Goal: Task Accomplishment & Management: Manage account settings

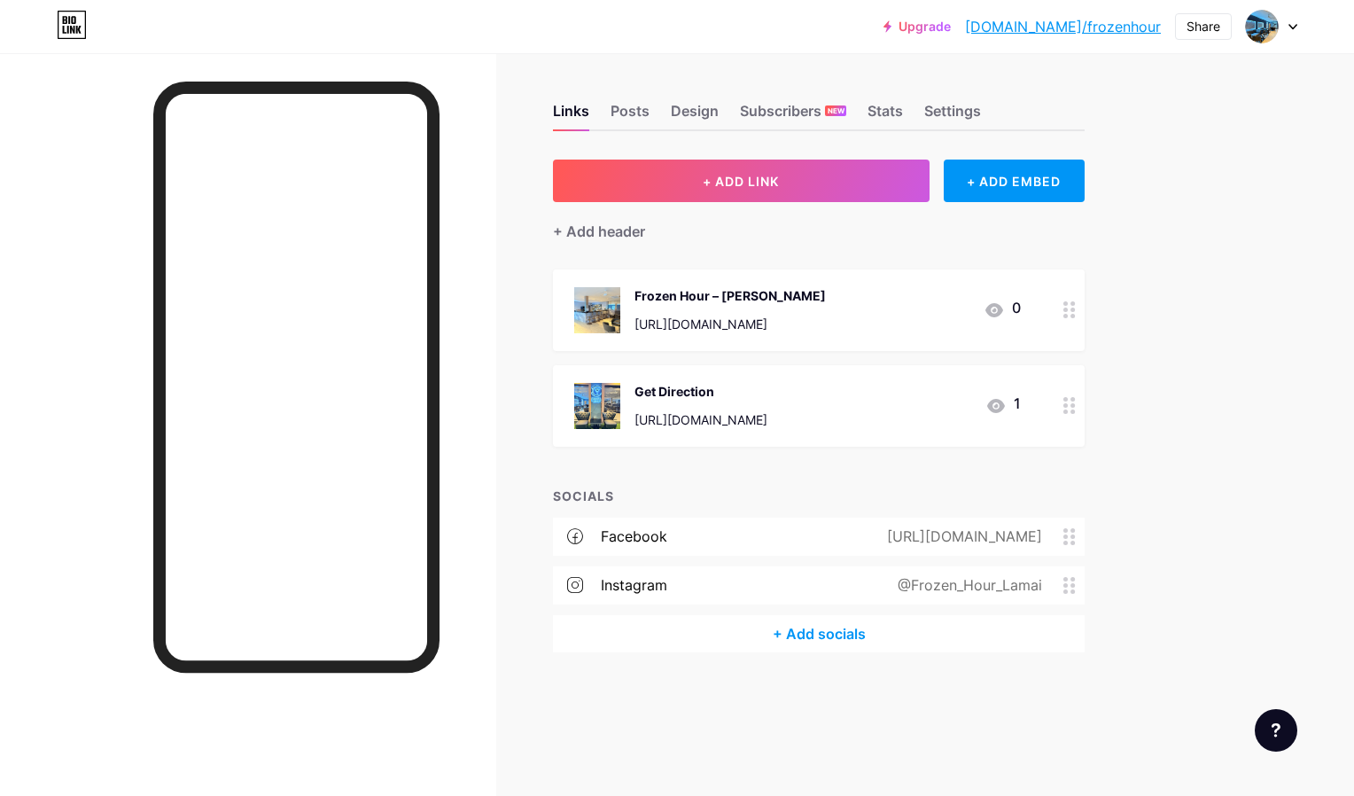
click at [743, 413] on div "[URL][DOMAIN_NAME]" at bounding box center [700, 420] width 133 height 14
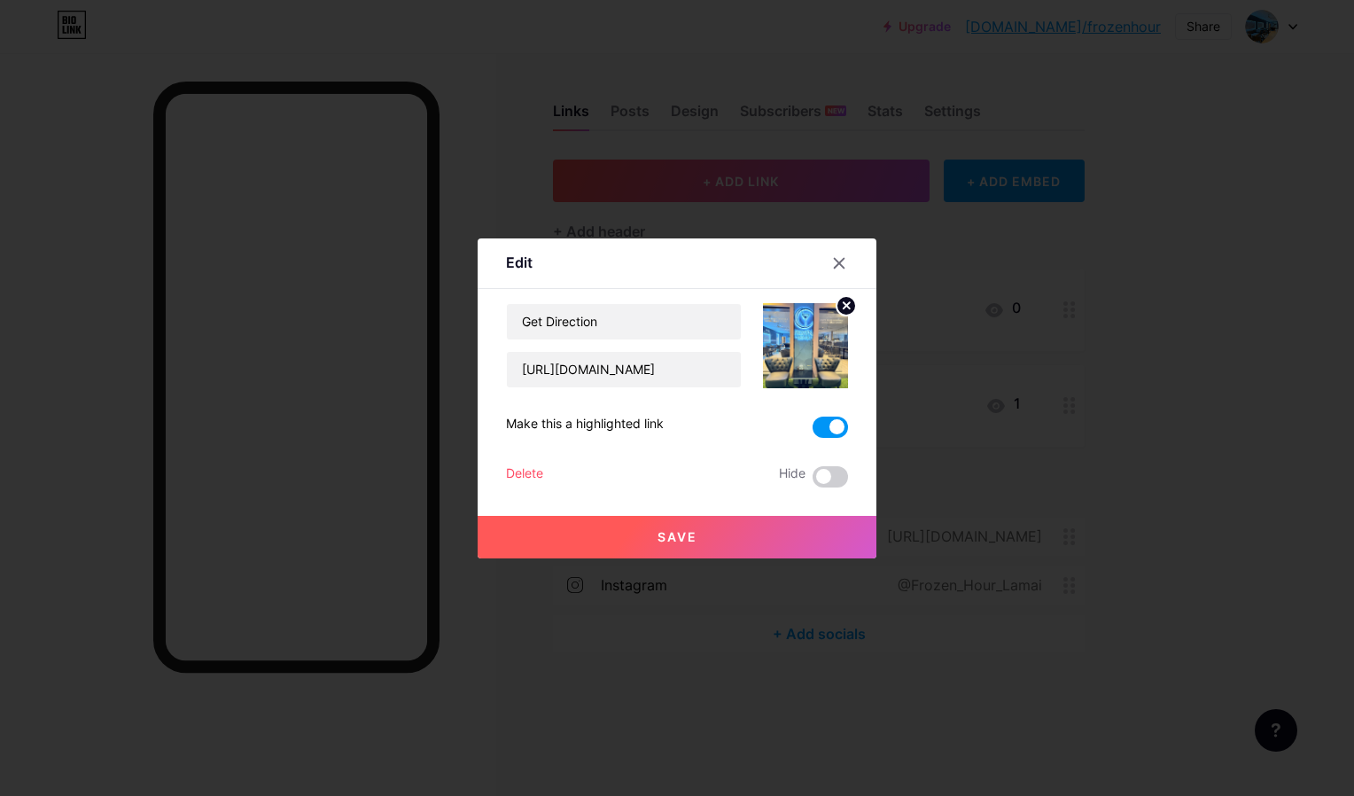
click at [815, 331] on img at bounding box center [805, 345] width 85 height 85
click at [794, 346] on img at bounding box center [805, 345] width 85 height 85
drag, startPoint x: 831, startPoint y: 308, endPoint x: 702, endPoint y: 370, distance: 143.1
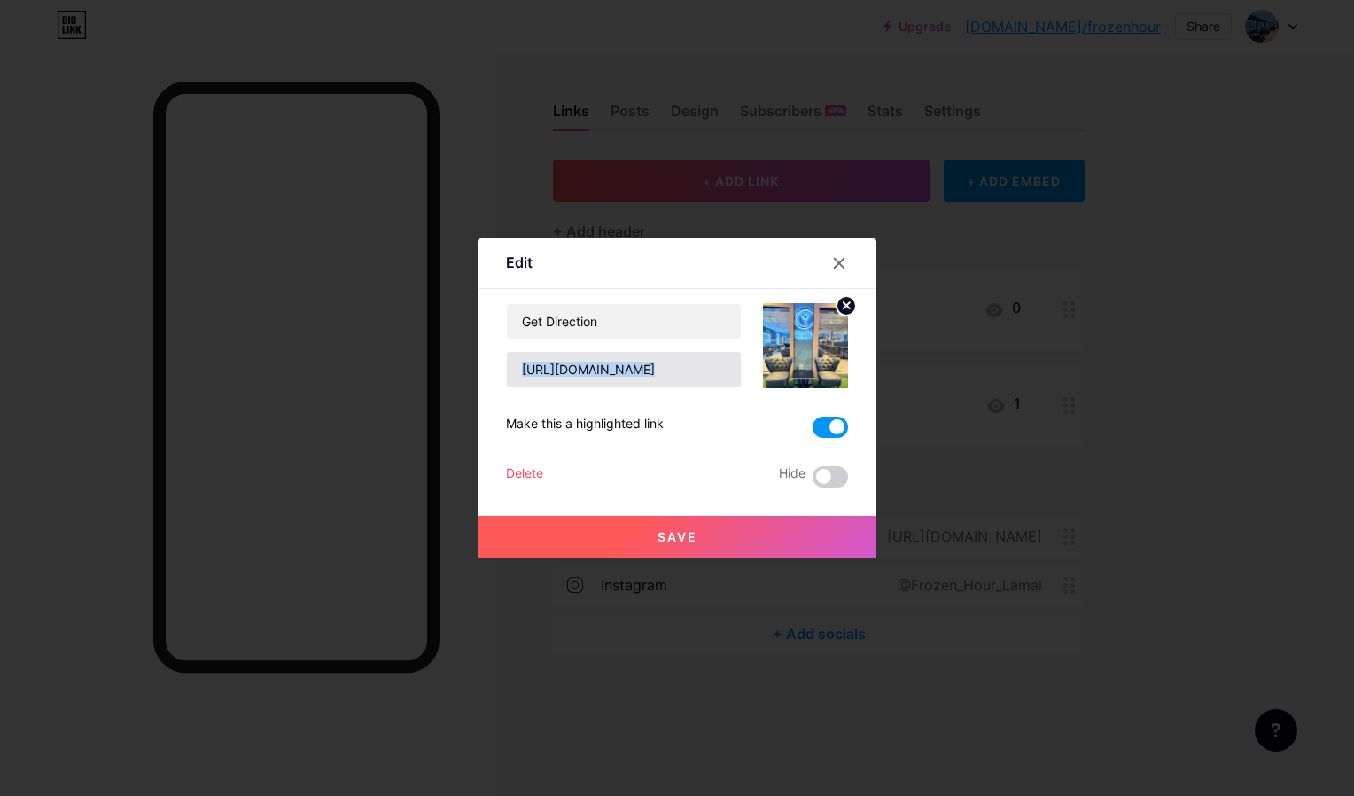
click at [702, 370] on div "Get Direction [URL][DOMAIN_NAME]" at bounding box center [677, 345] width 342 height 85
click at [702, 370] on input "[URL][DOMAIN_NAME]" at bounding box center [624, 369] width 234 height 35
click at [835, 265] on icon at bounding box center [840, 263] width 10 height 10
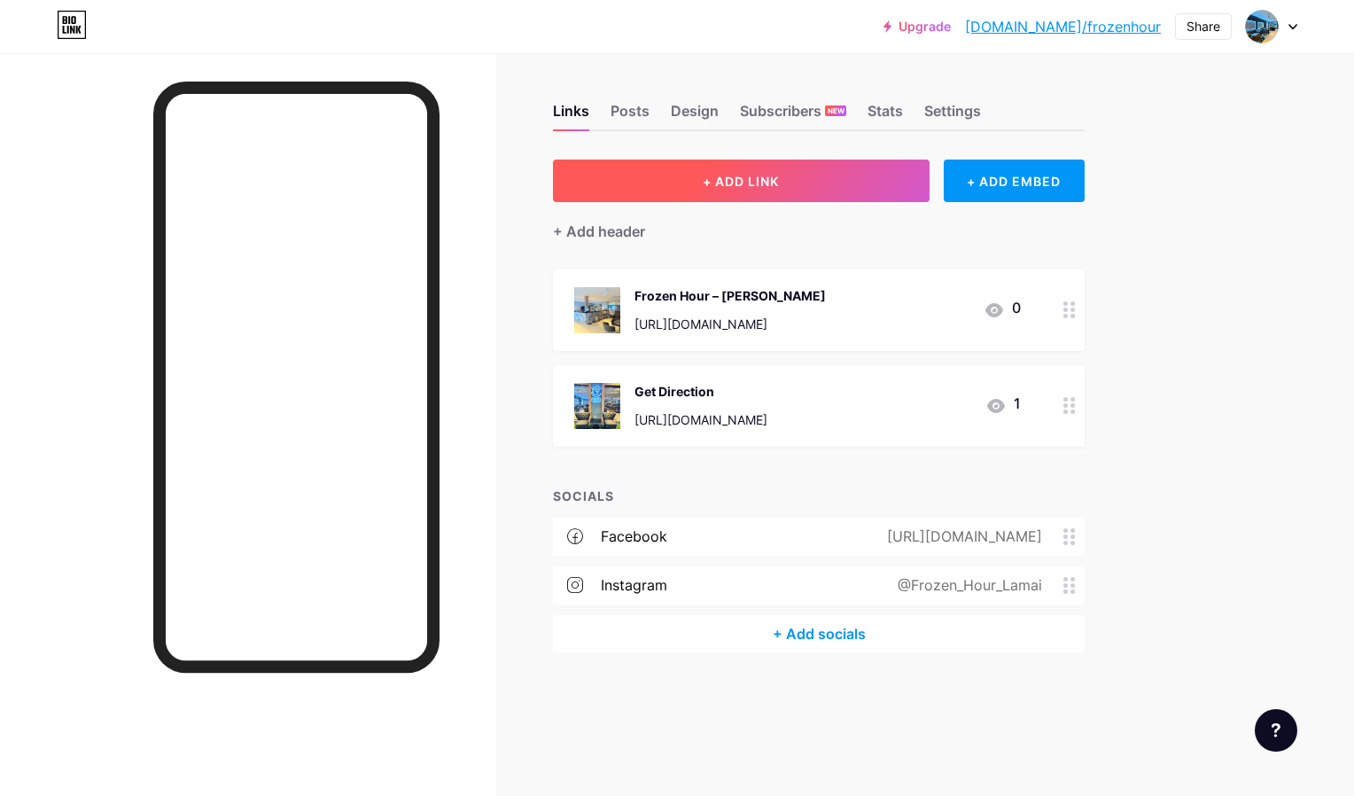
click at [881, 191] on button "+ ADD LINK" at bounding box center [741, 181] width 377 height 43
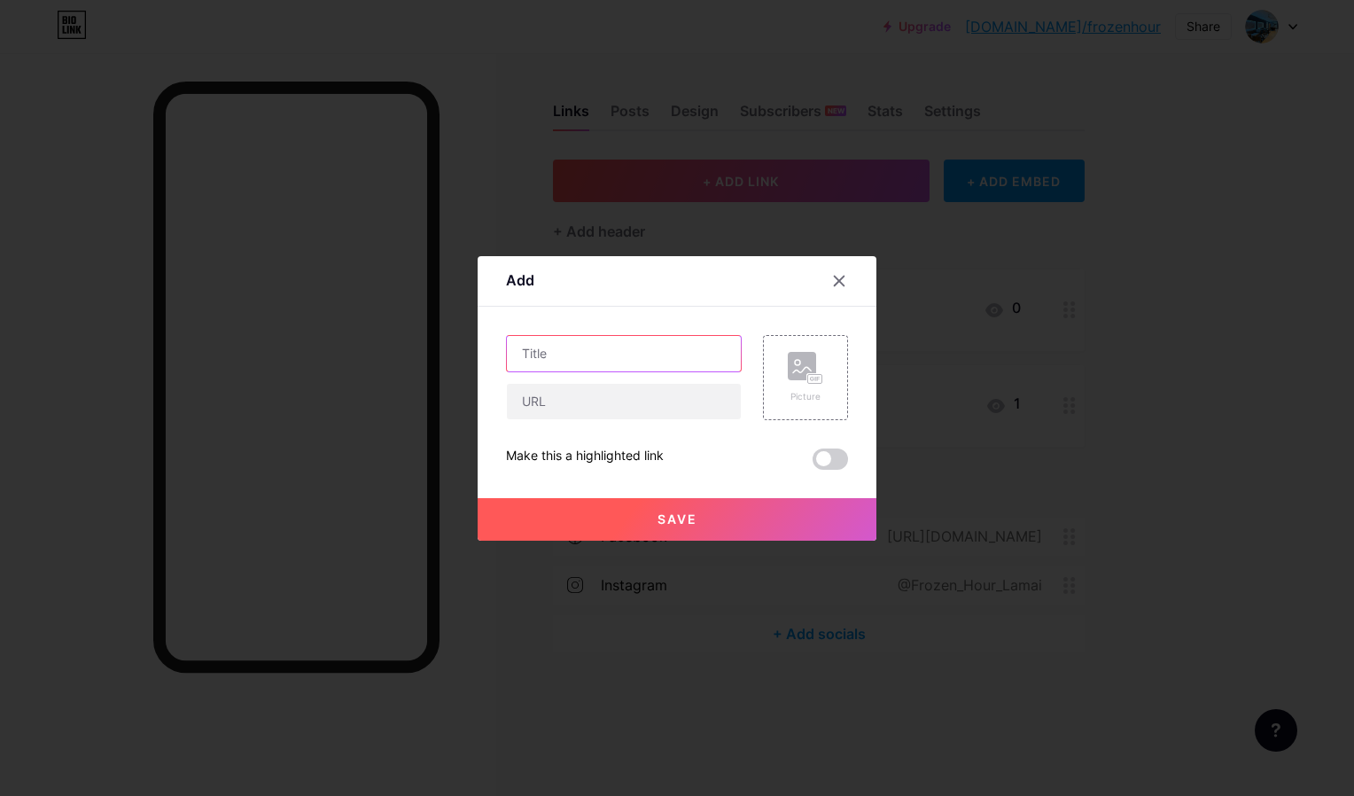
click at [624, 346] on input "text" at bounding box center [624, 353] width 234 height 35
paste input "[URL][DOMAIN_NAME]"
type input "Get Direction"
click at [608, 388] on input "text" at bounding box center [624, 401] width 234 height 35
paste input "[URL][DOMAIN_NAME]"
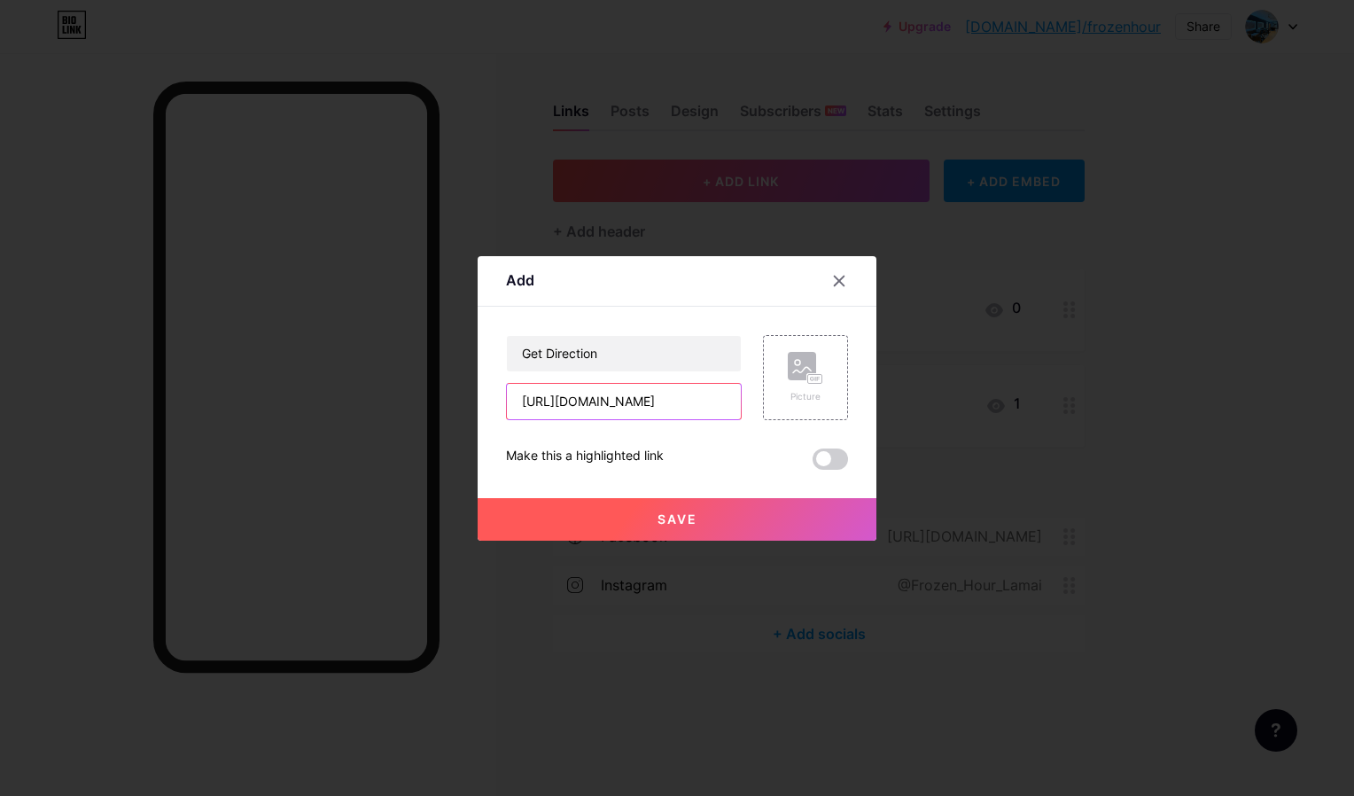
scroll to position [0, 58]
type input "[URL][DOMAIN_NAME]"
click at [837, 286] on icon at bounding box center [839, 281] width 14 height 14
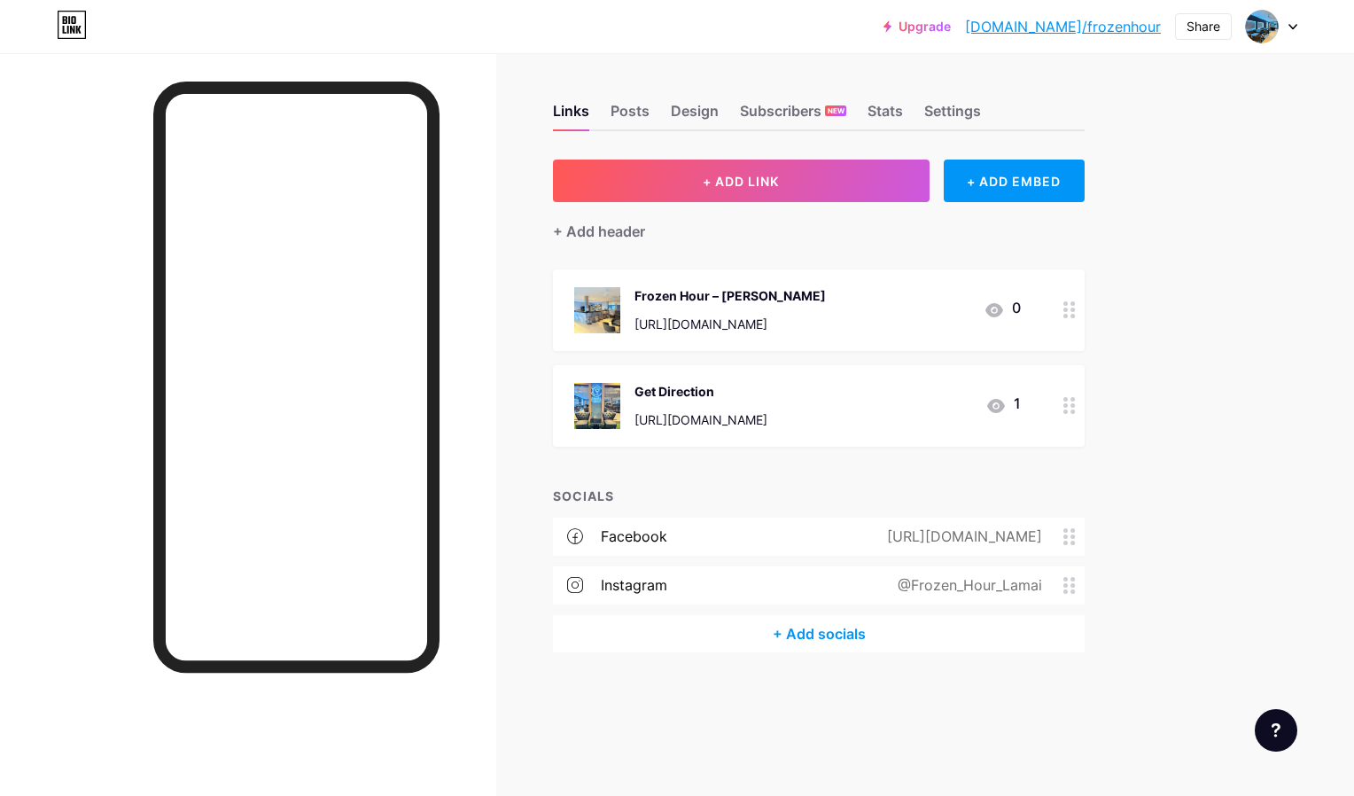
click at [1060, 406] on div at bounding box center [1069, 406] width 30 height 82
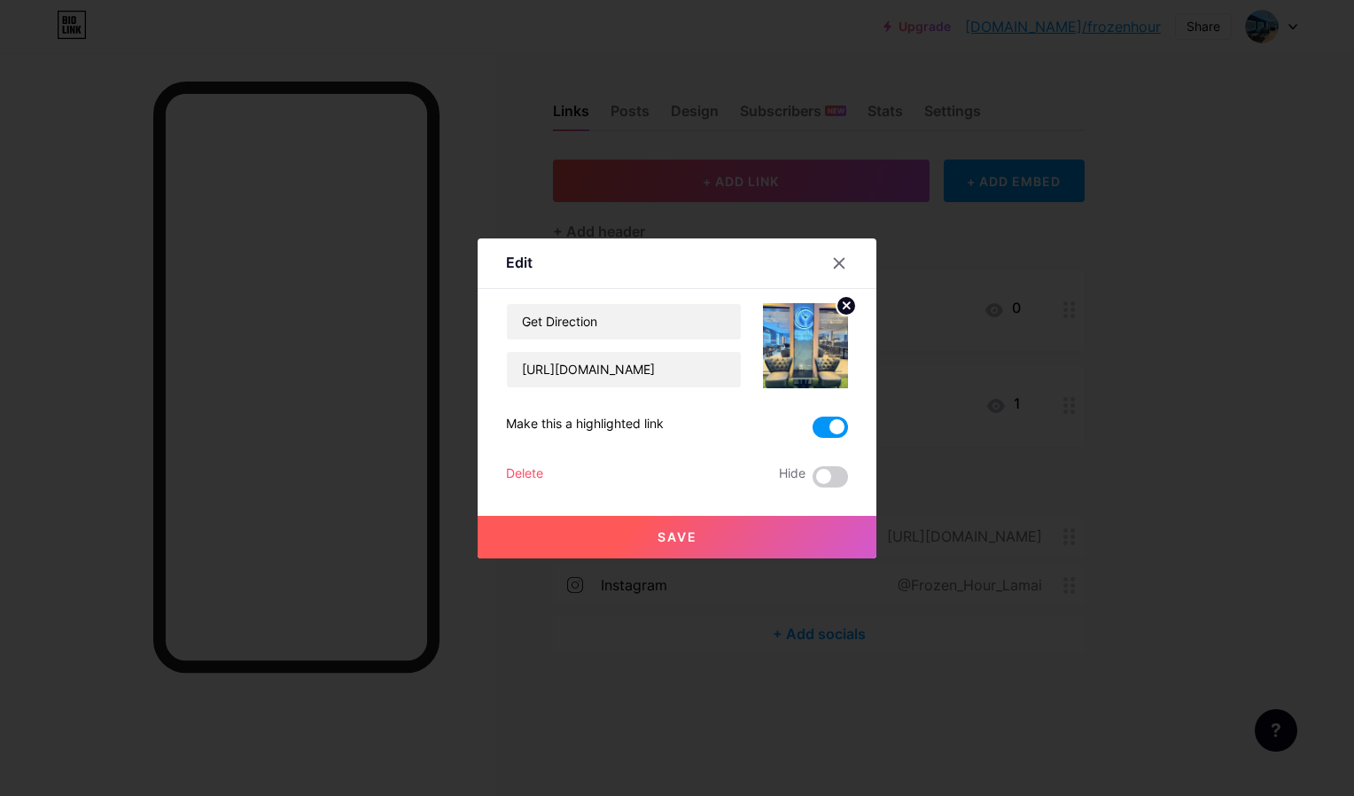
click at [1099, 396] on div at bounding box center [677, 398] width 1354 height 796
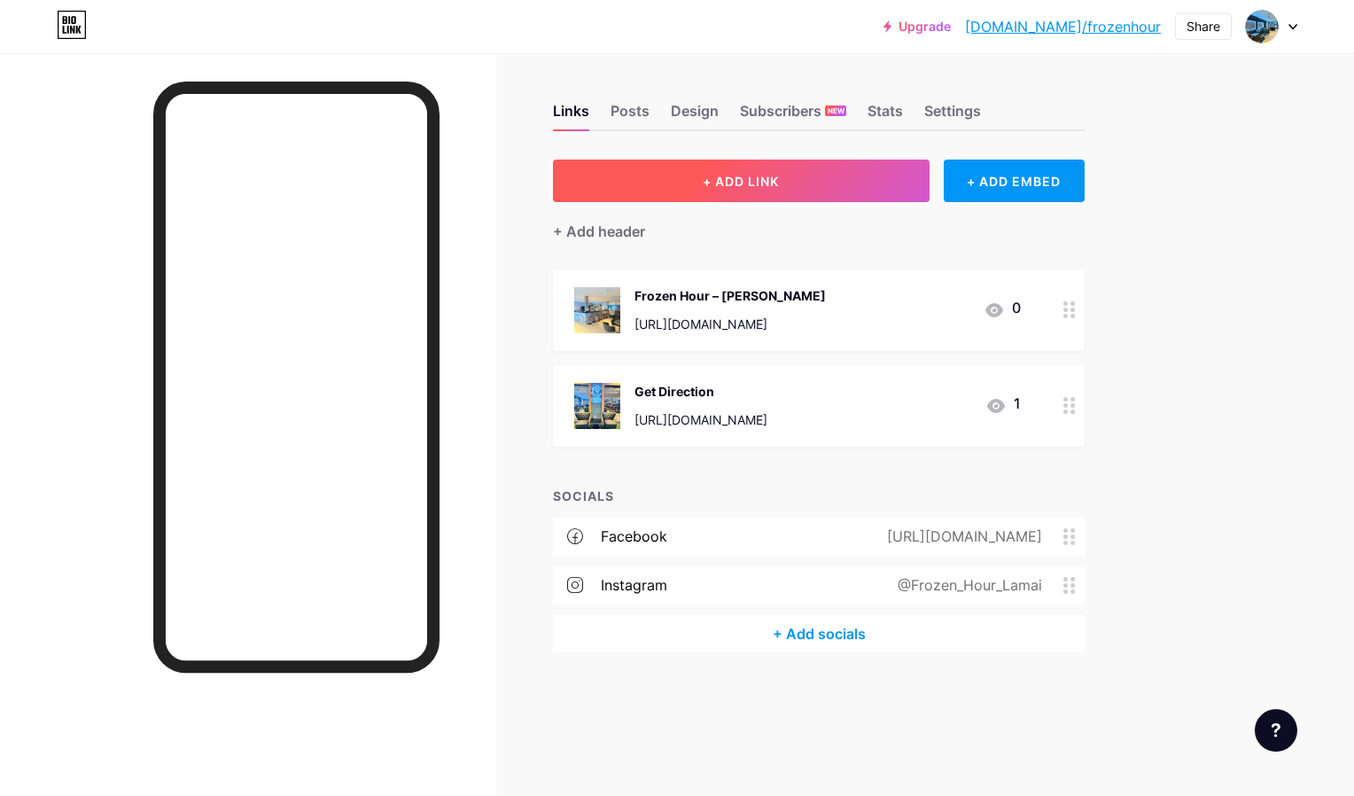
click at [868, 183] on button "+ ADD LINK" at bounding box center [741, 181] width 377 height 43
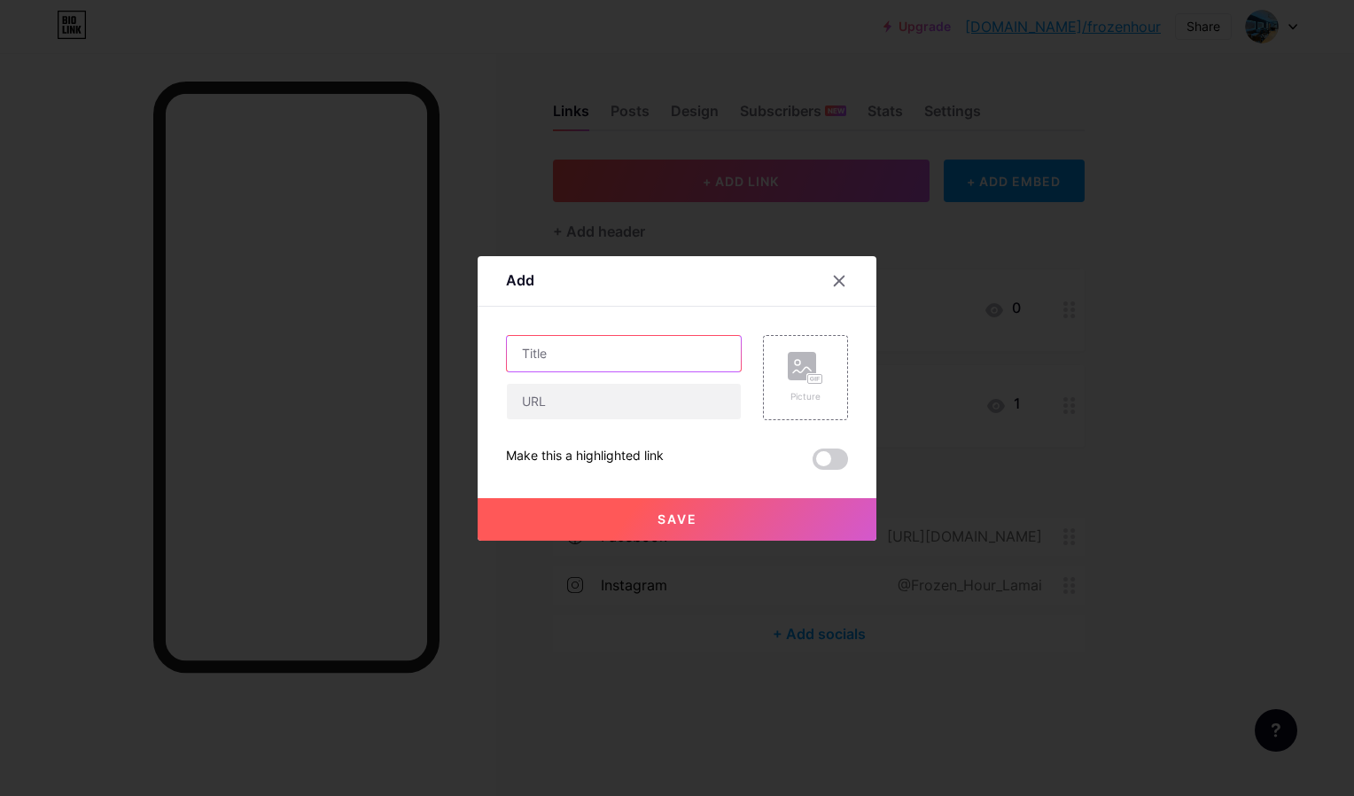
click at [575, 353] on input "text" at bounding box center [624, 353] width 234 height 35
type input "Get Direction"
click at [614, 395] on input "text" at bounding box center [624, 401] width 234 height 35
paste input "[URL][DOMAIN_NAME]"
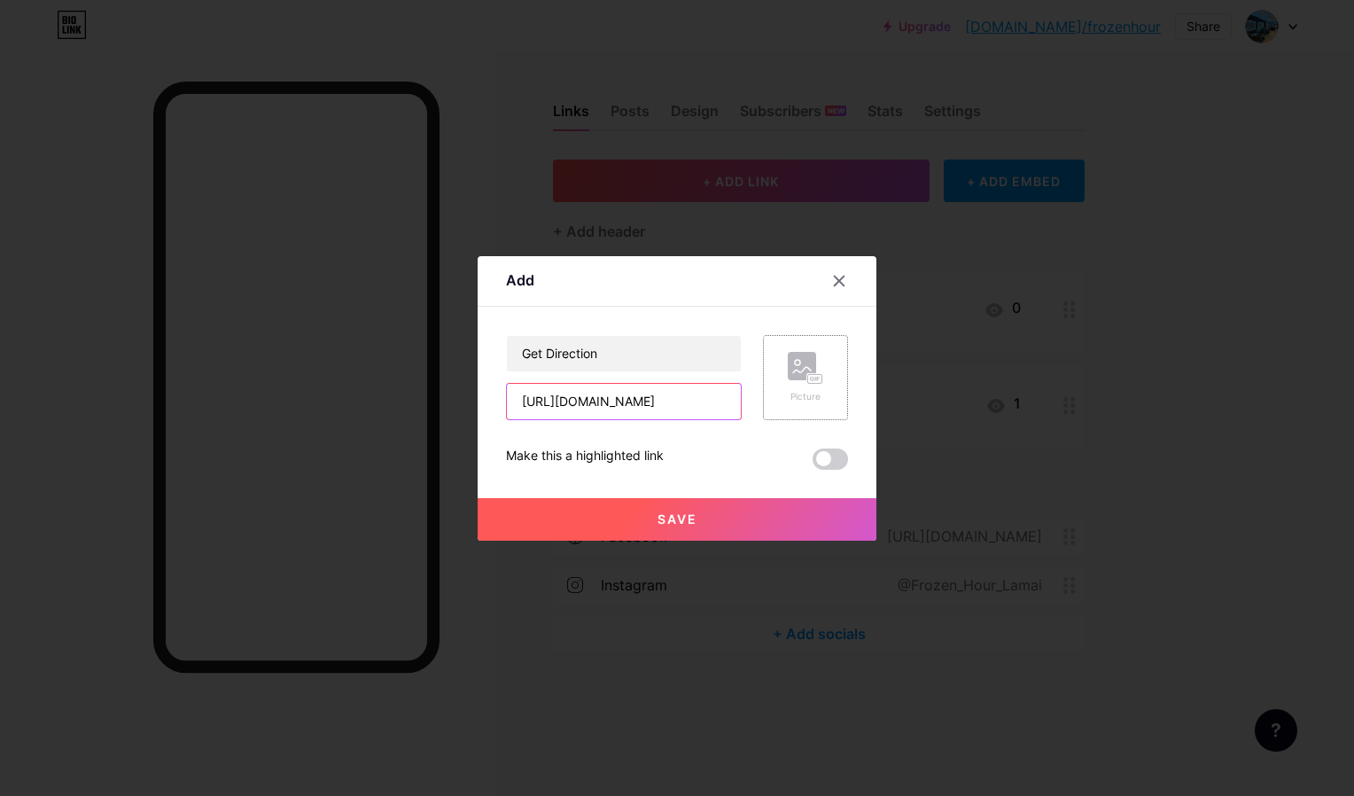
type input "[URL][DOMAIN_NAME]"
click at [806, 408] on div "Picture" at bounding box center [805, 377] width 85 height 85
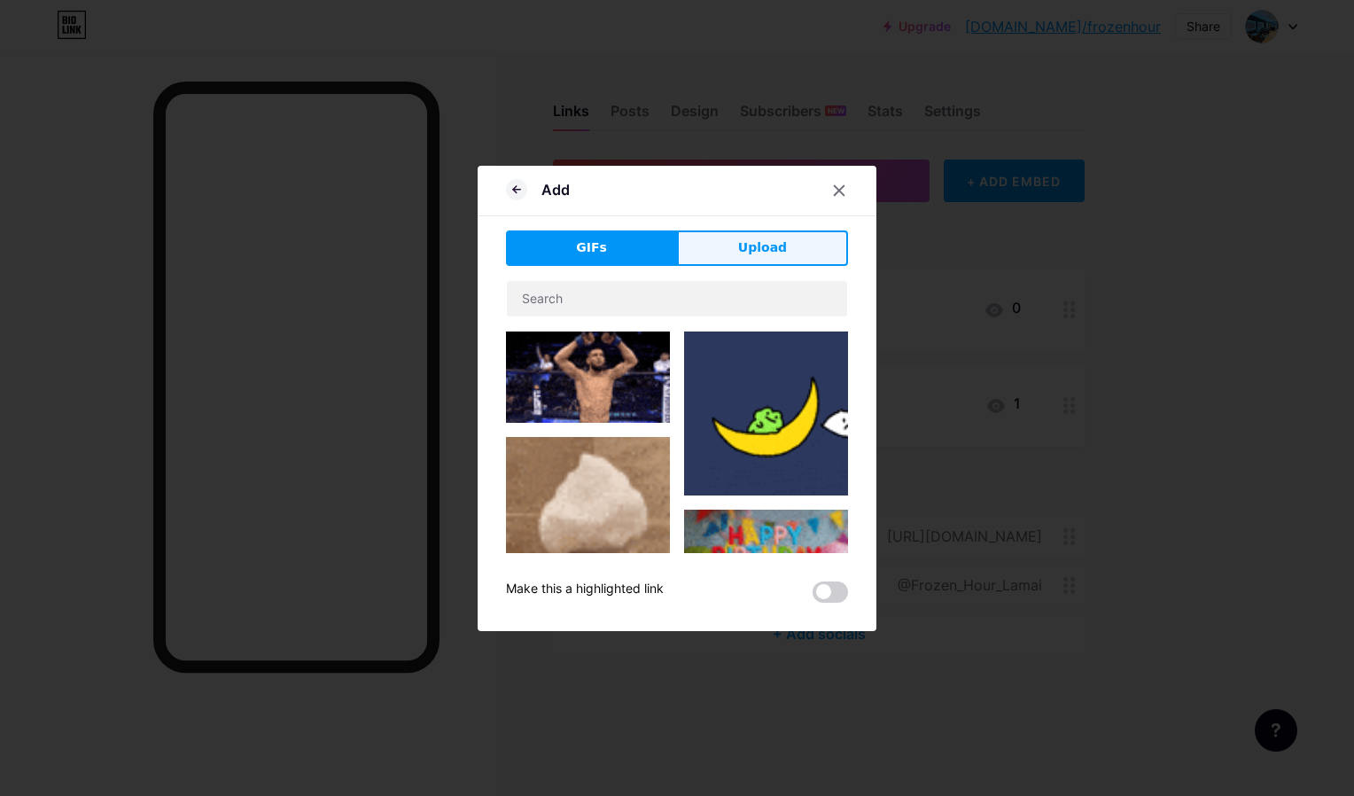
click at [750, 253] on span "Upload" at bounding box center [762, 247] width 49 height 14
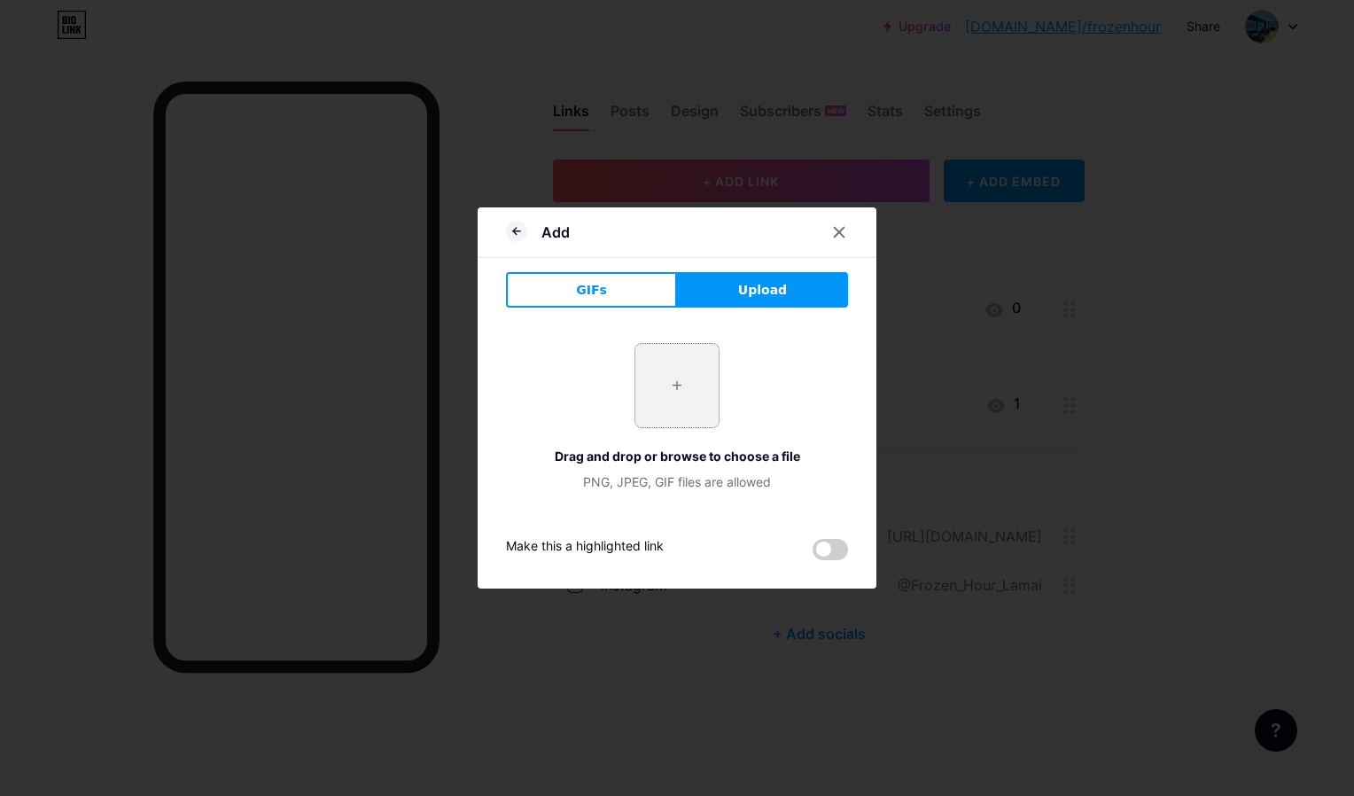
click at [689, 362] on input "file" at bounding box center [676, 385] width 83 height 83
type input "C:\fakepath\IMG_1852.webp"
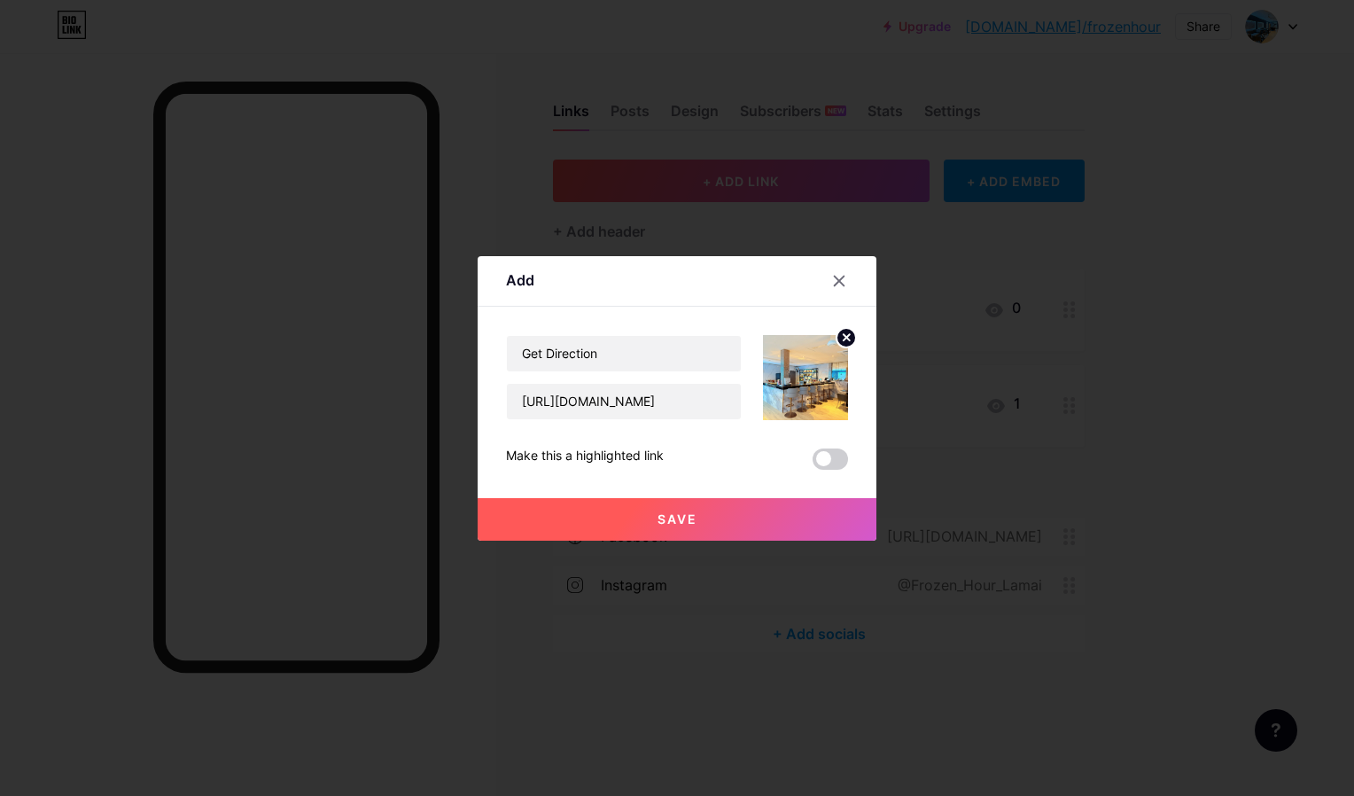
click at [814, 463] on span at bounding box center [830, 458] width 35 height 21
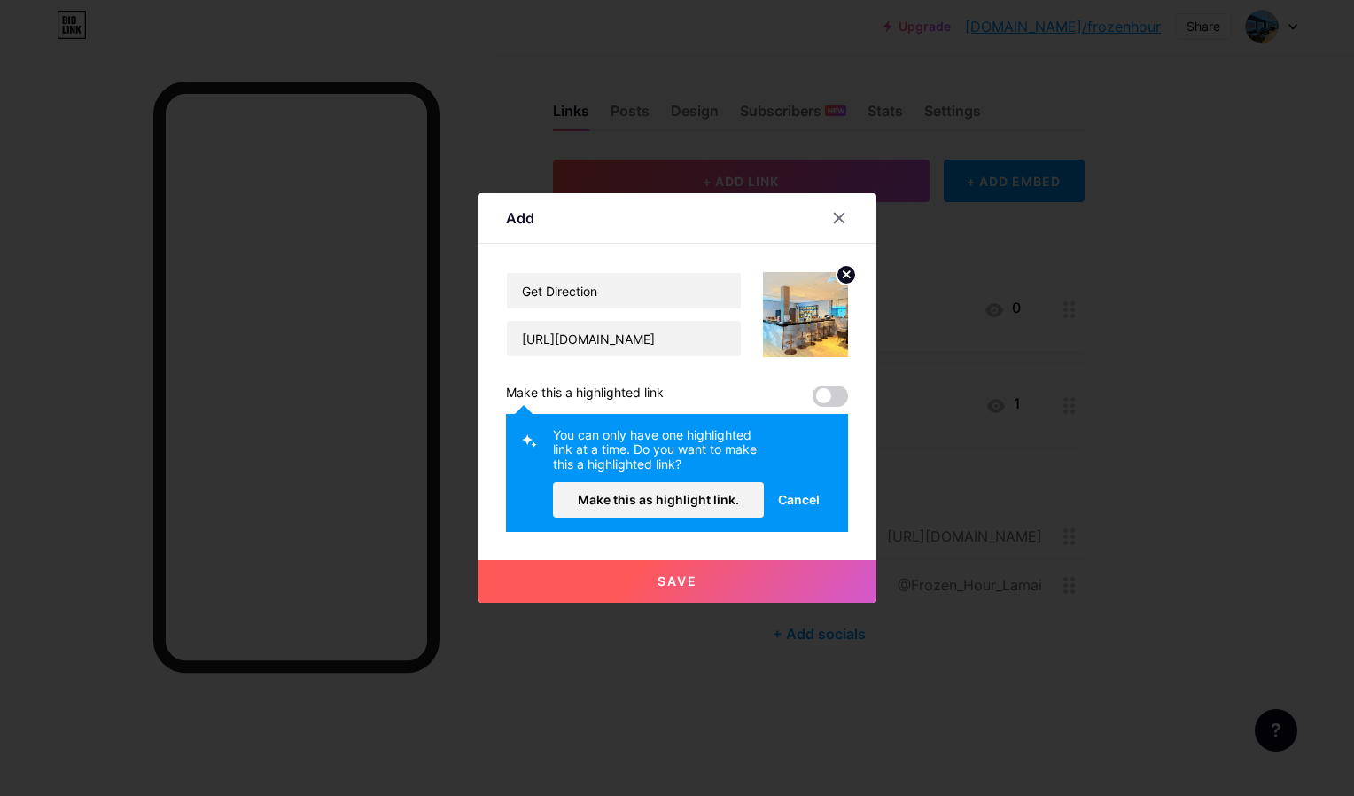
click at [688, 578] on span "Save" at bounding box center [678, 580] width 40 height 15
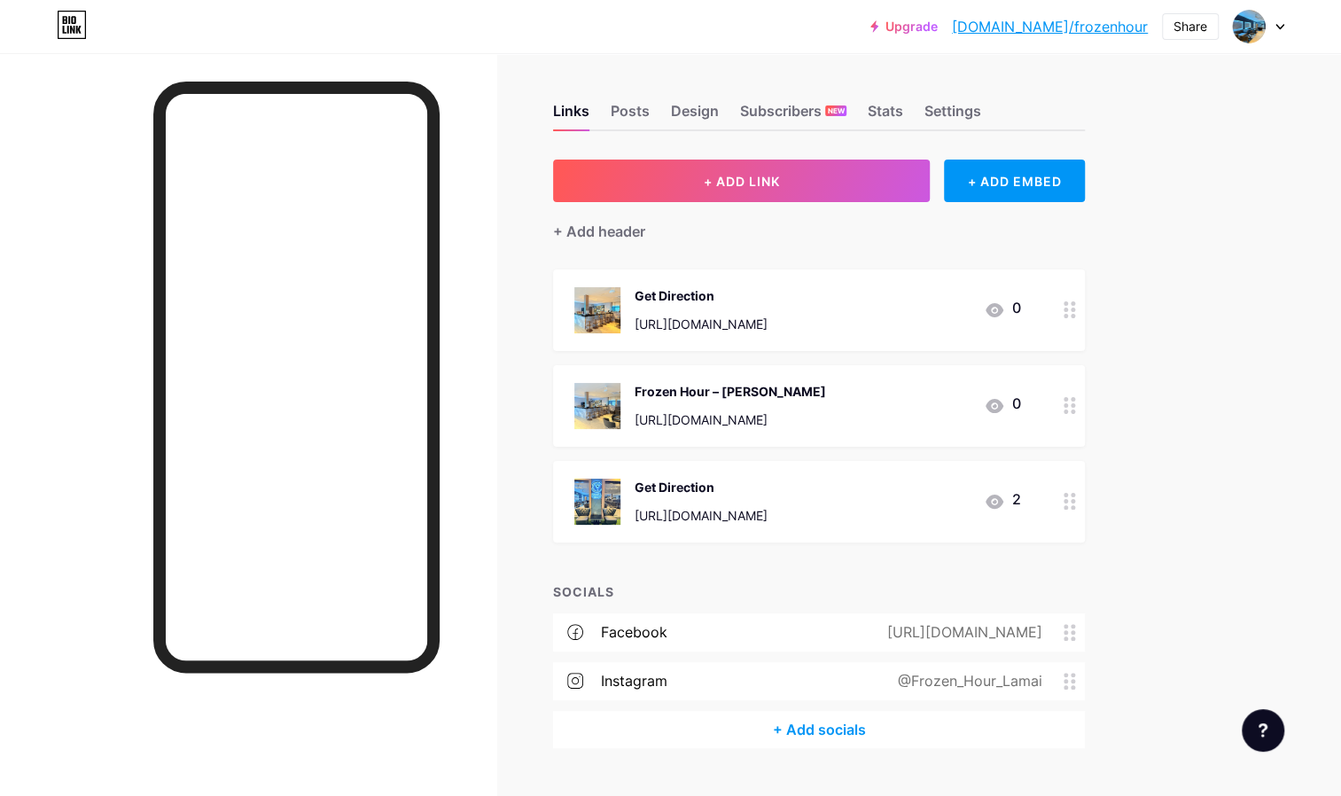
click at [1069, 505] on icon at bounding box center [1069, 501] width 12 height 17
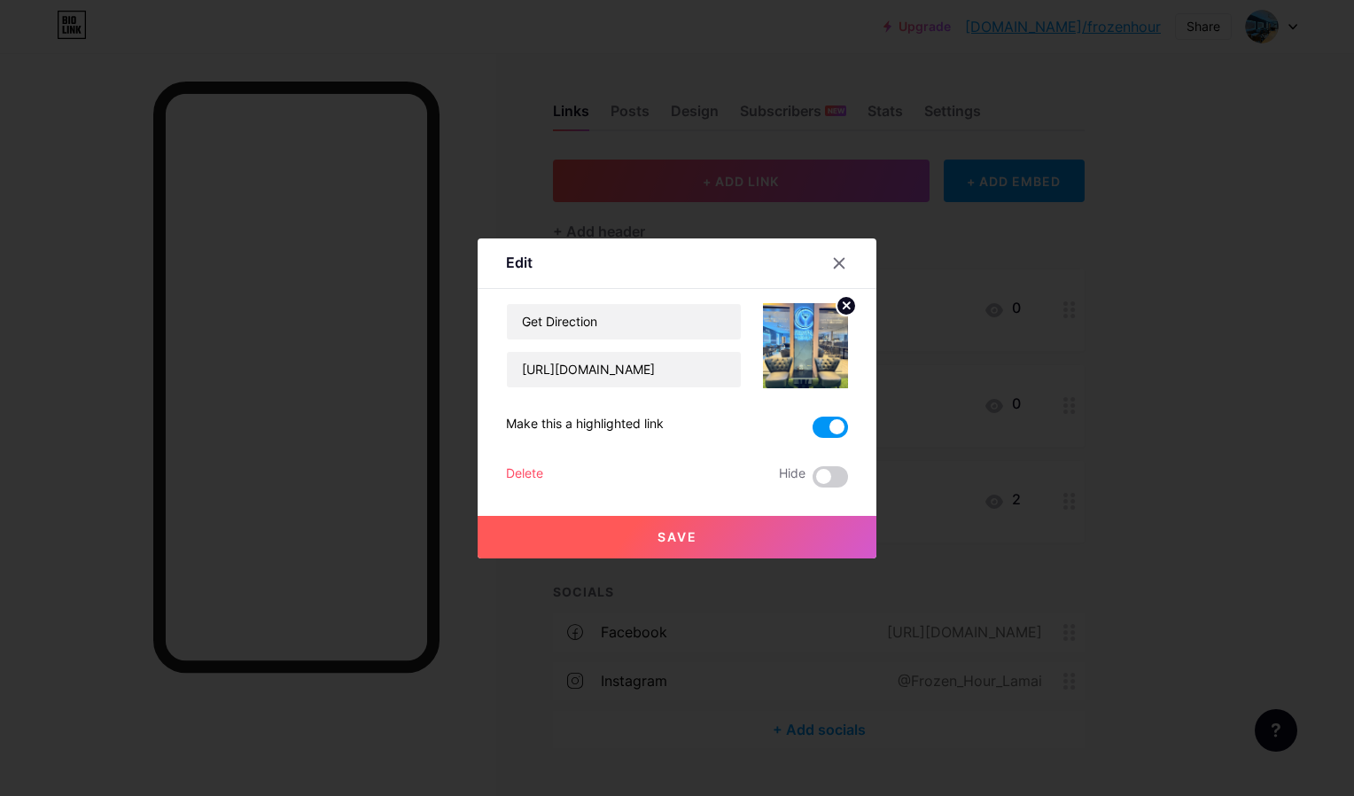
click at [530, 477] on div "Delete" at bounding box center [524, 476] width 37 height 21
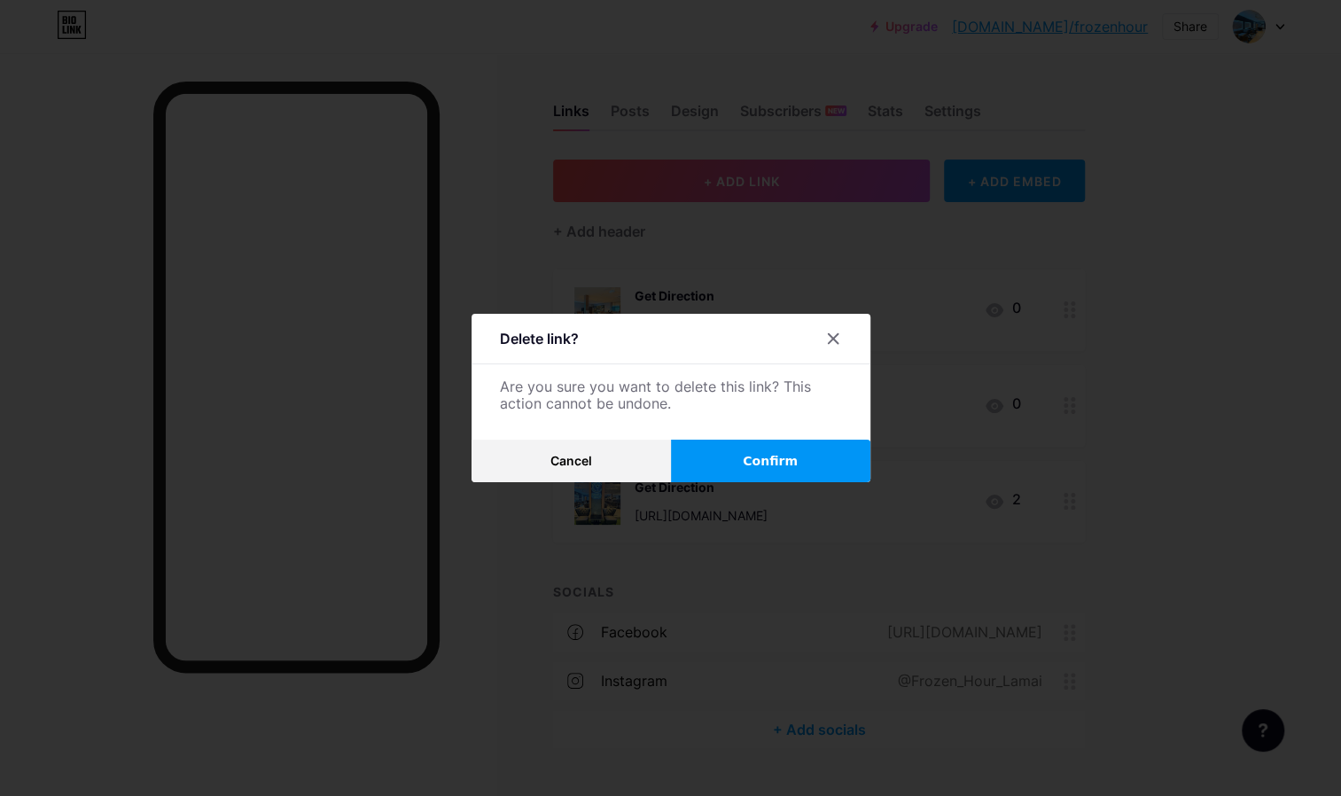
click at [735, 475] on button "Confirm" at bounding box center [770, 461] width 199 height 43
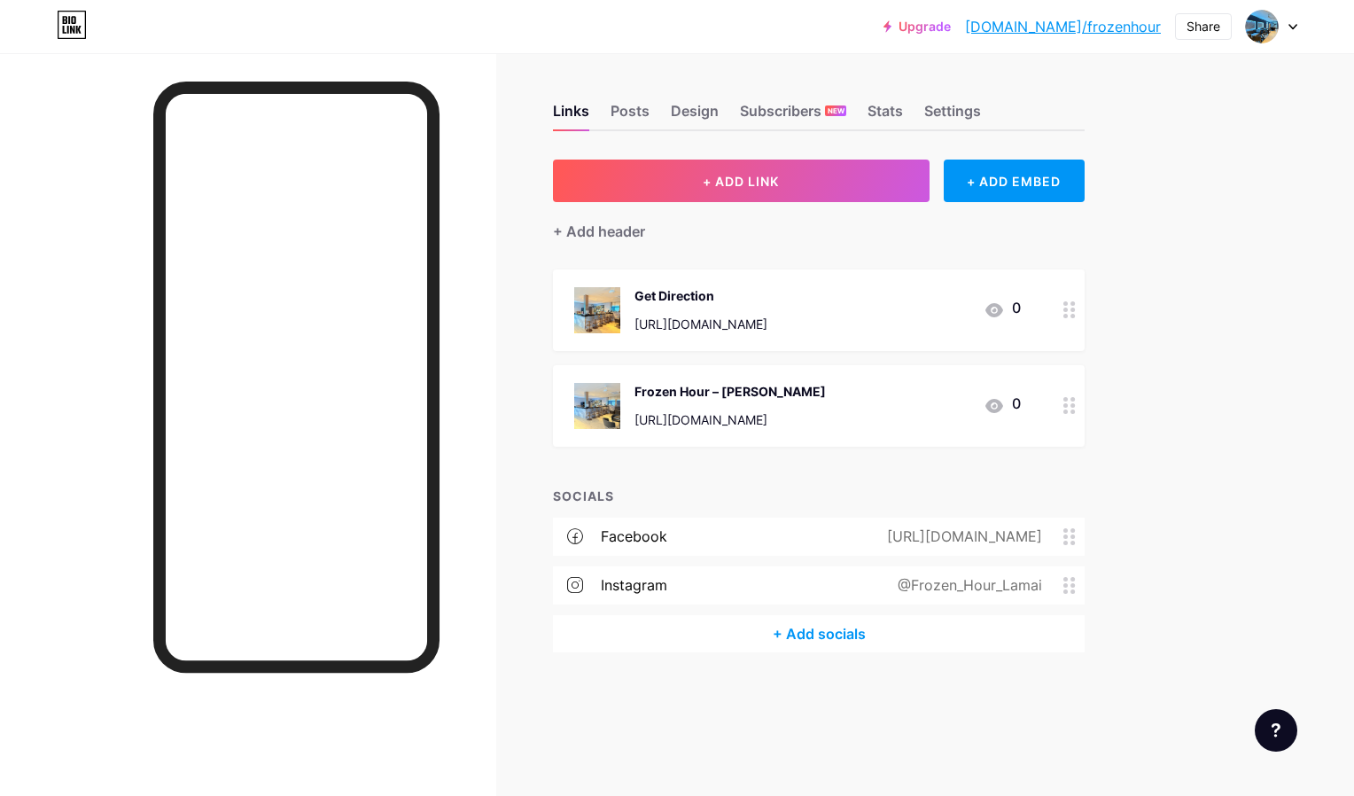
click at [861, 202] on button "+ ADD LINK" at bounding box center [741, 181] width 377 height 43
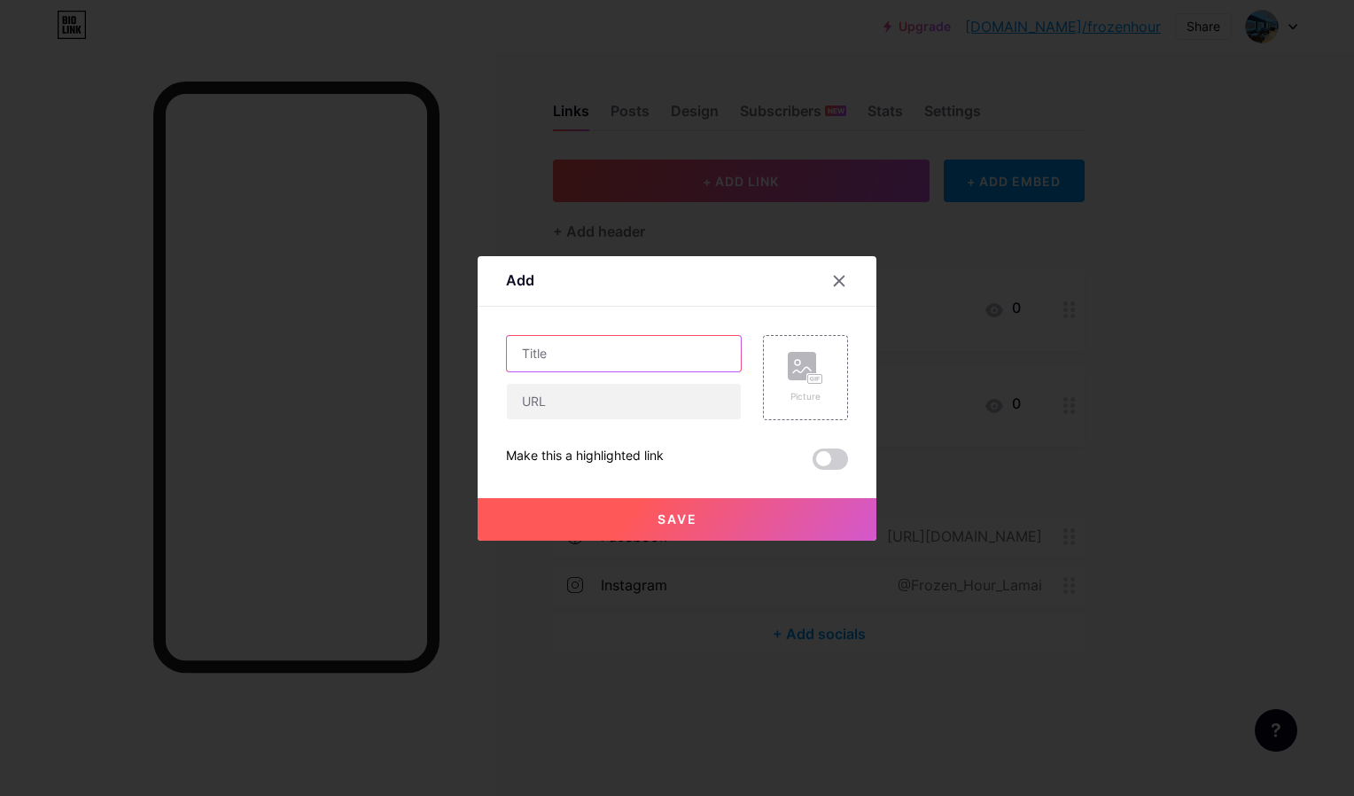
click at [611, 356] on input "text" at bounding box center [624, 353] width 234 height 35
paste input "[URL][DOMAIN_NAME]"
type input "Get Di"
click at [214, 780] on div at bounding box center [677, 398] width 1354 height 796
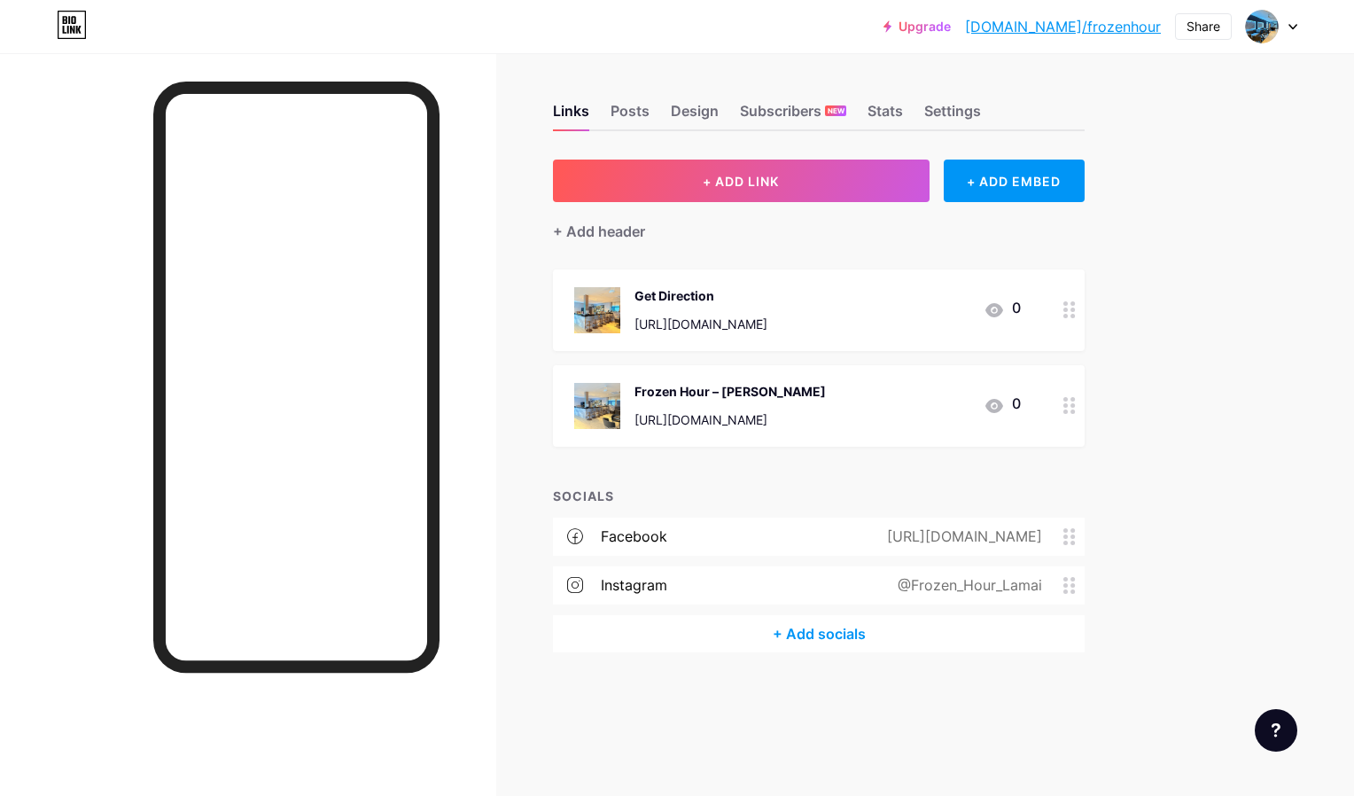
click at [611, 356] on span "Get Direction [URL][DOMAIN_NAME] 0 Frozen Hour – Koh Samui [URL][DOMAIN_NAME] 0" at bounding box center [819, 357] width 532 height 177
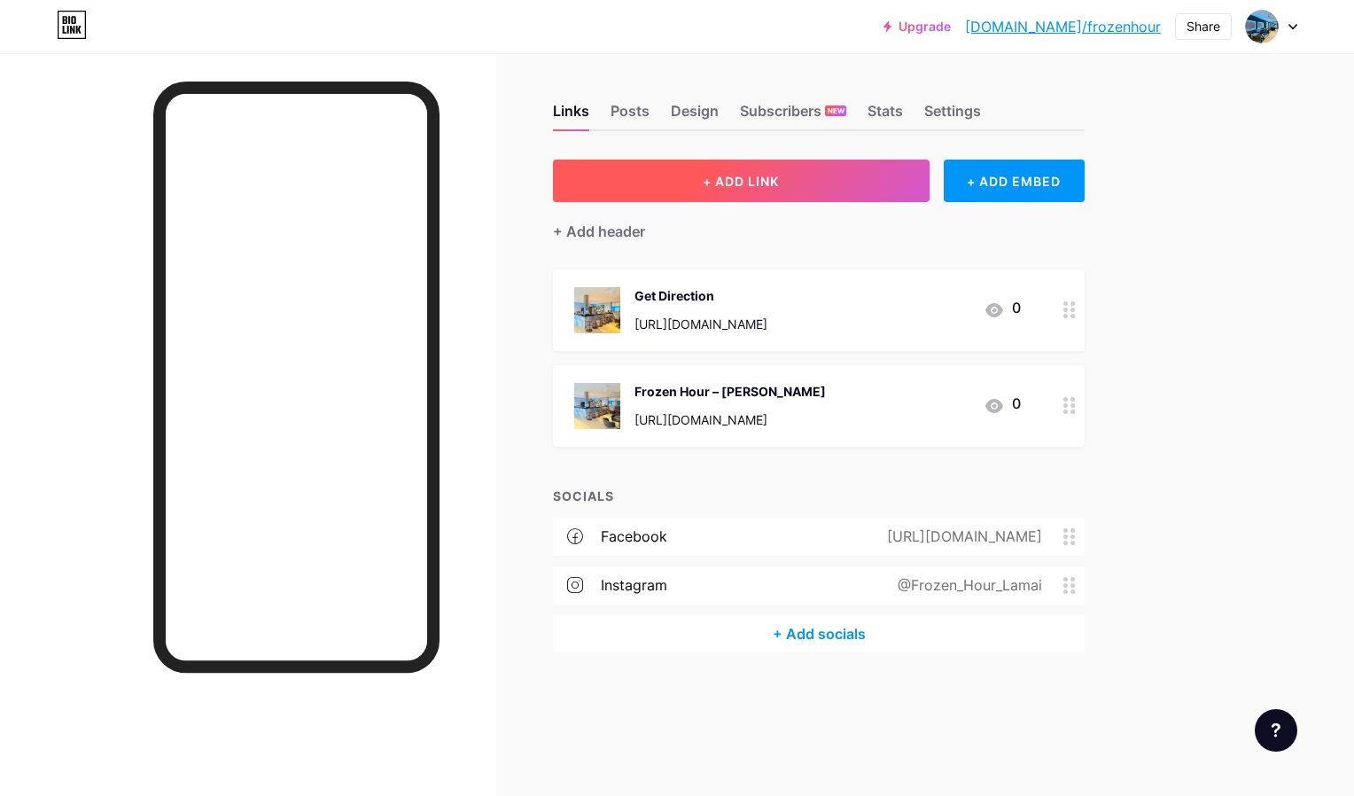
click at [806, 164] on button "+ ADD LINK" at bounding box center [741, 181] width 377 height 43
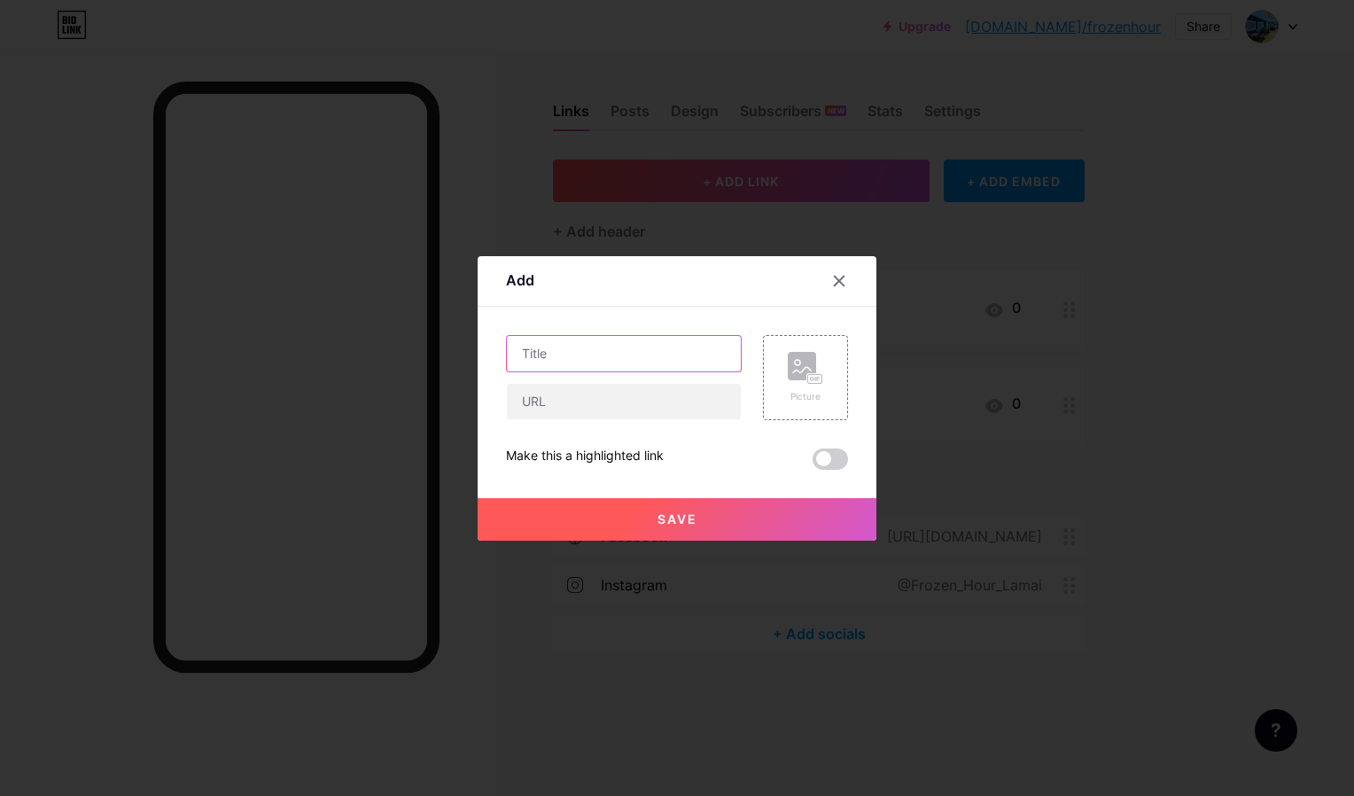
click at [564, 361] on input "text" at bounding box center [624, 353] width 234 height 35
type input "Get Direction"
click at [587, 384] on input "text" at bounding box center [624, 401] width 234 height 35
paste input "[URL][DOMAIN_NAME]"
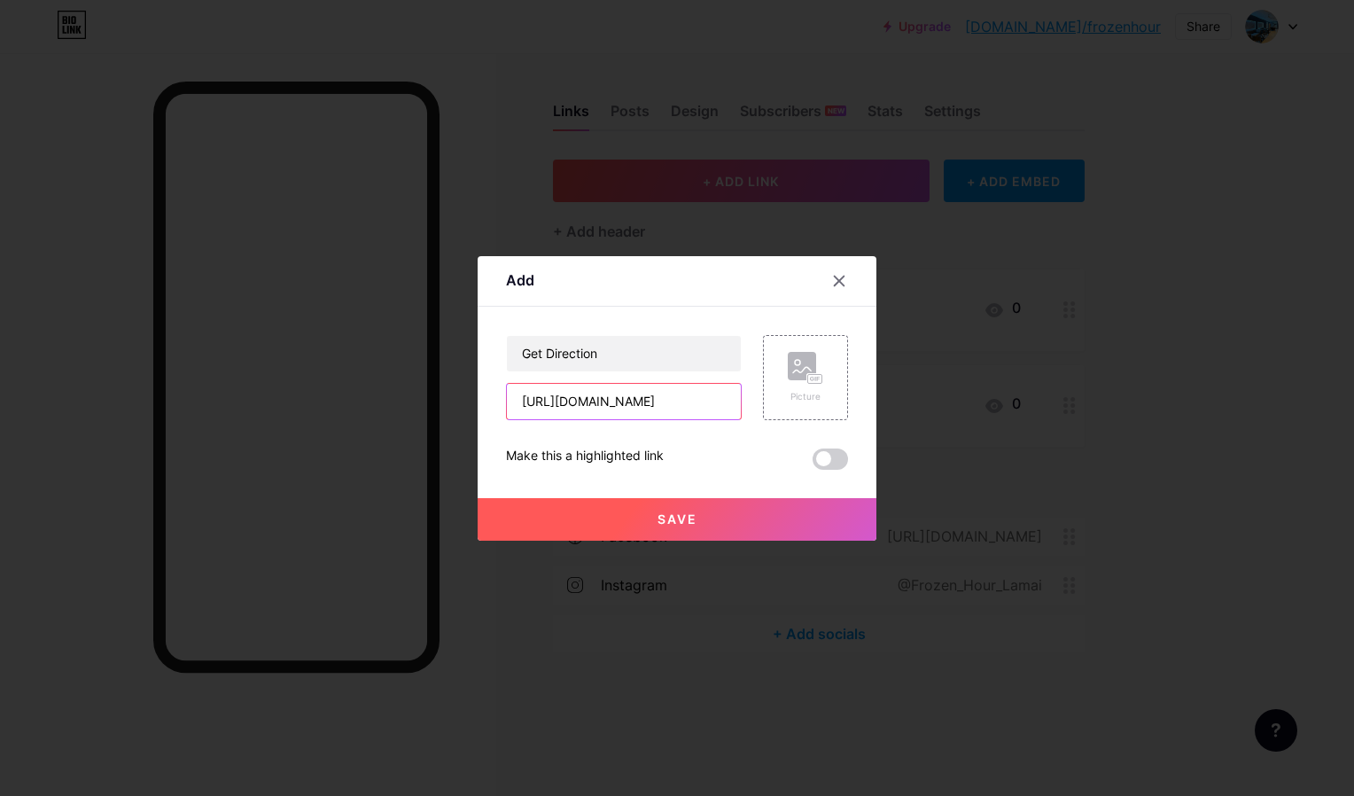
scroll to position [0, 58]
type input "[URL][DOMAIN_NAME]"
click at [802, 410] on div "Picture" at bounding box center [805, 377] width 85 height 85
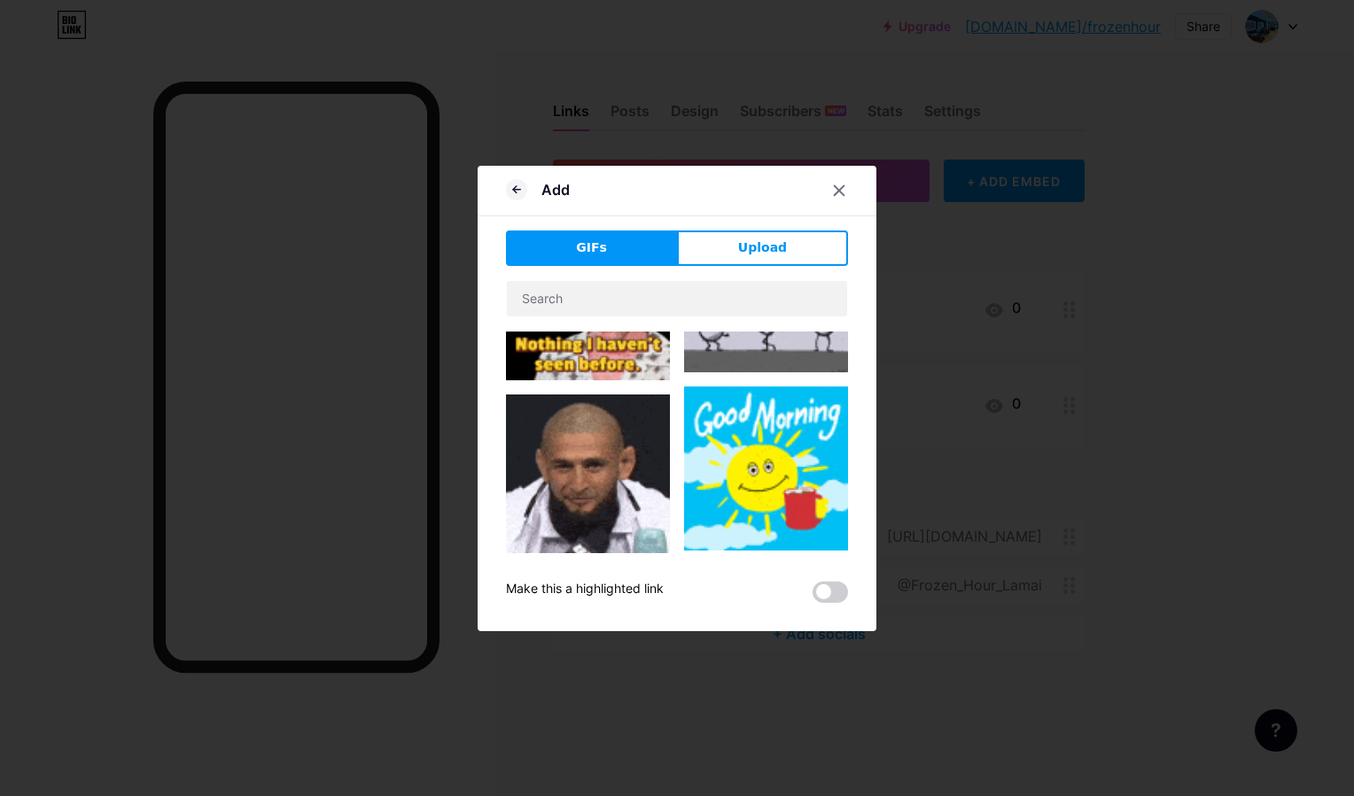
type input "Get Direction"
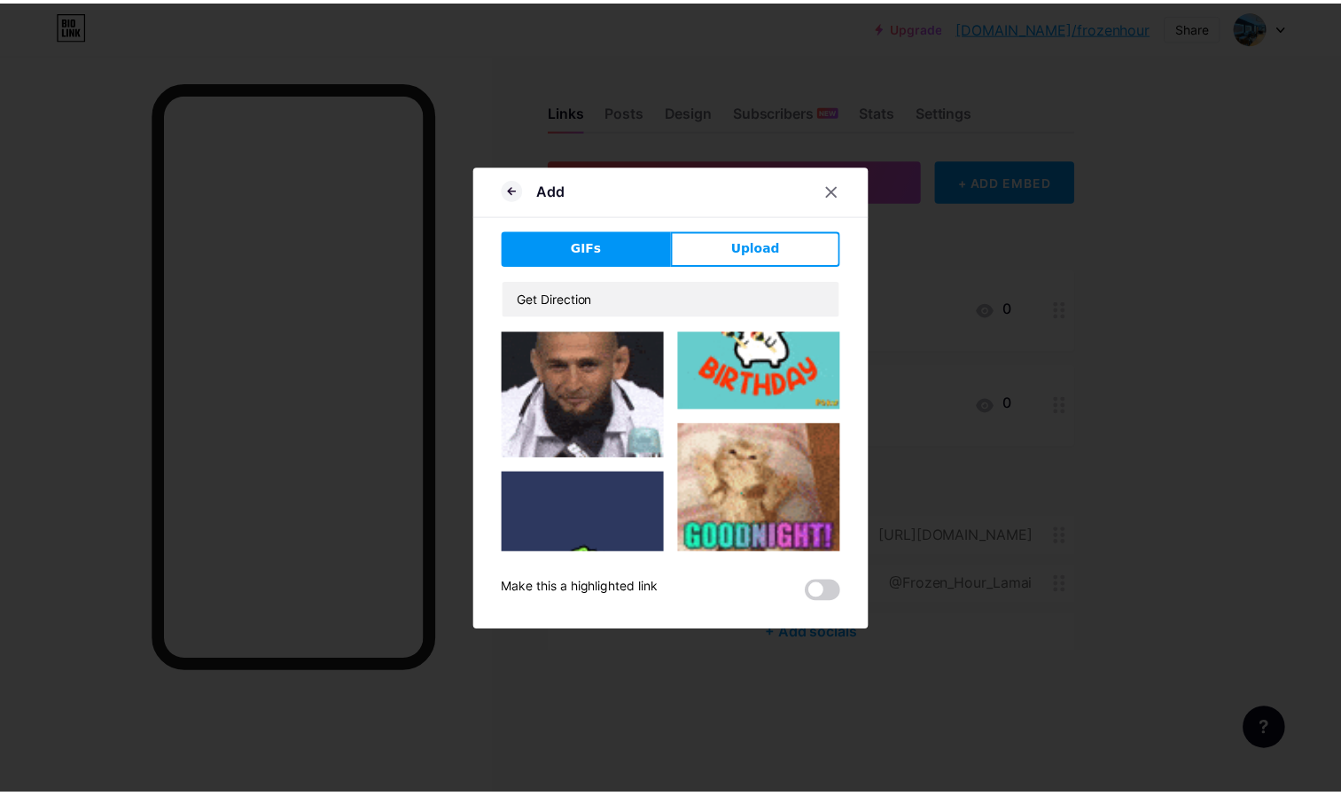
scroll to position [1514, 0]
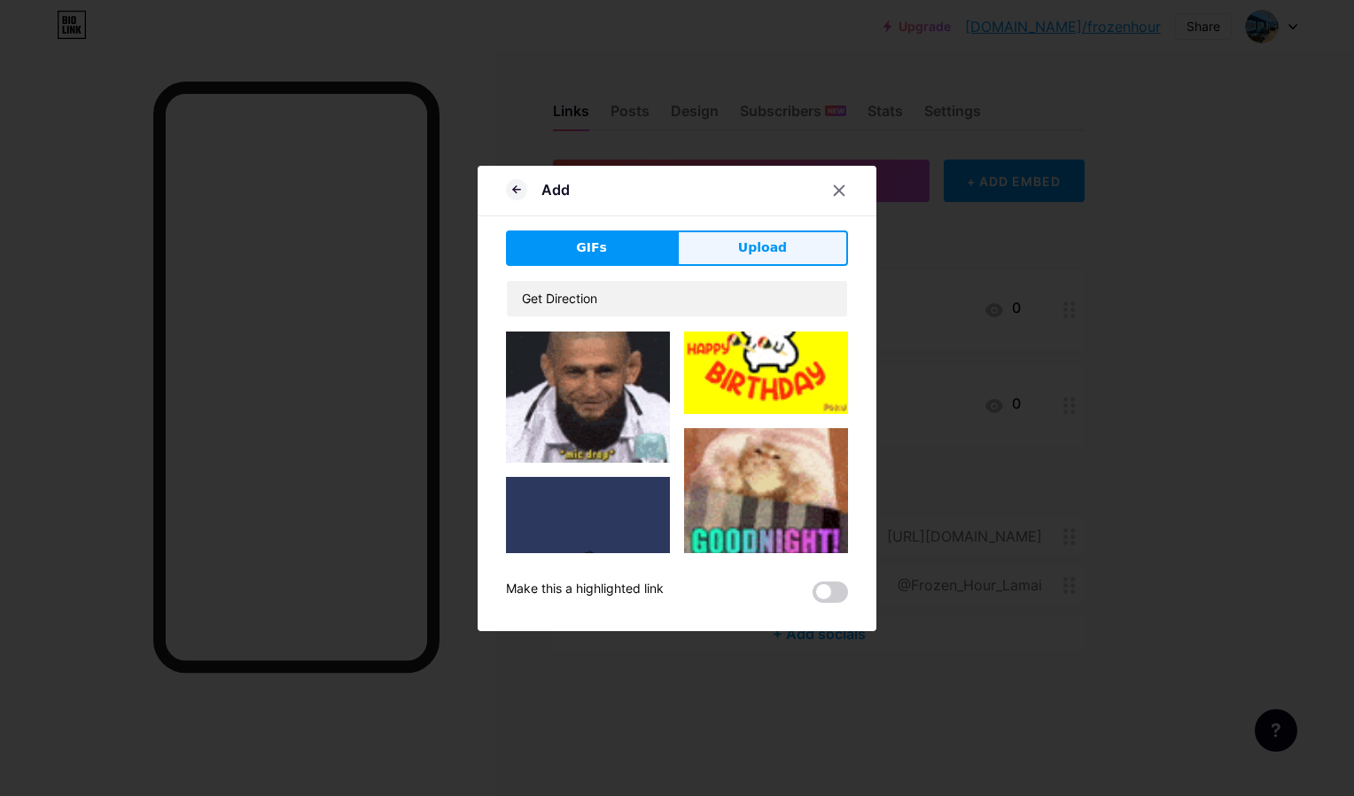
click at [787, 236] on button "Upload" at bounding box center [762, 247] width 171 height 35
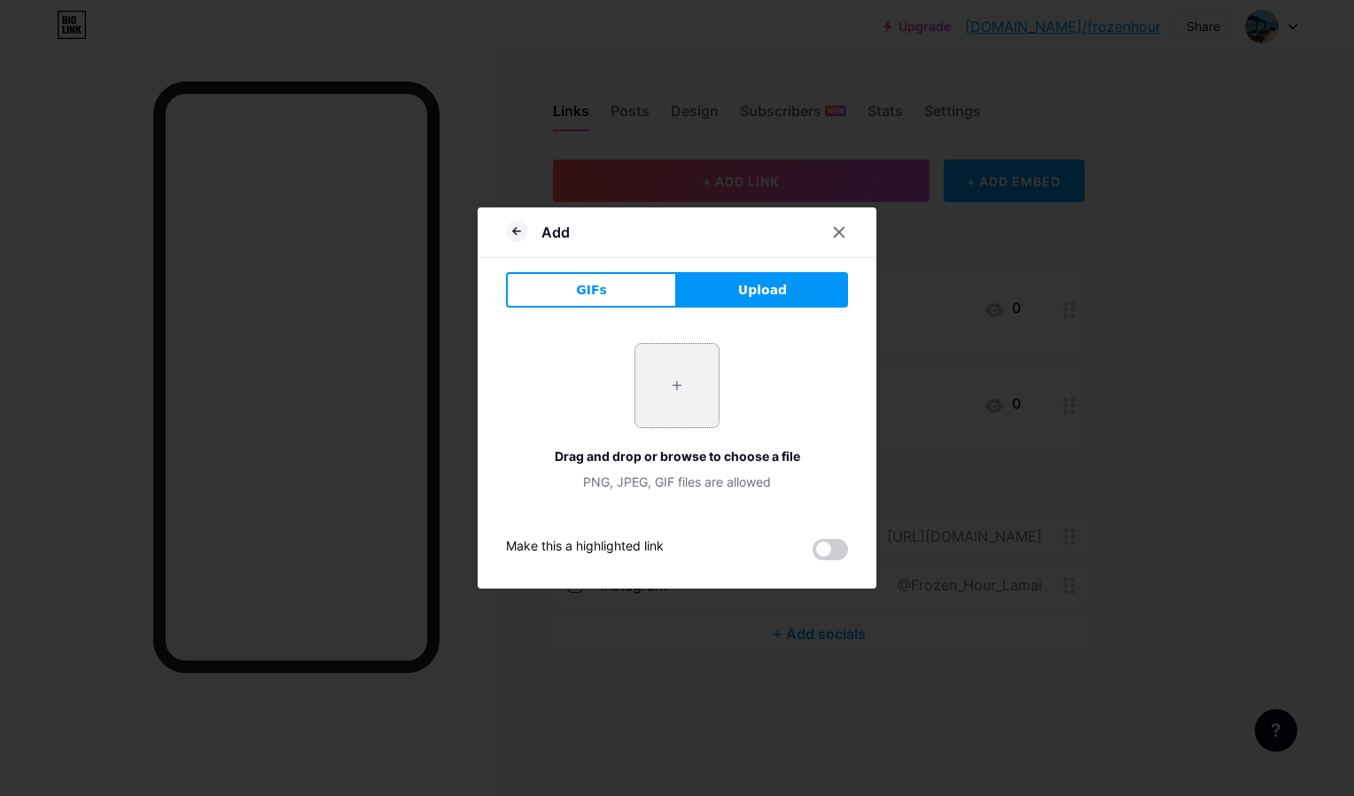
click at [682, 415] on input "file" at bounding box center [676, 385] width 83 height 83
type input "C:\fakepath\IMG_1849.webp"
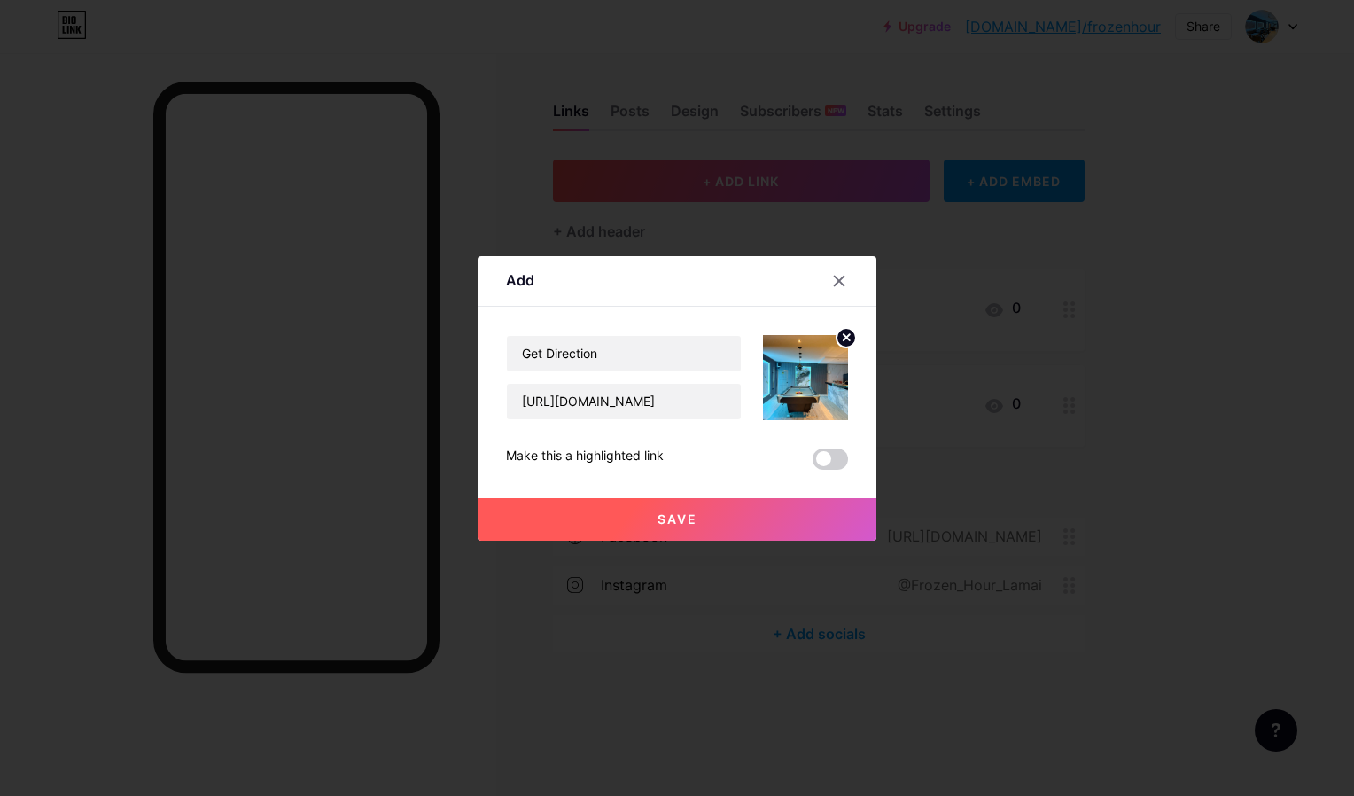
click at [711, 510] on button "Save" at bounding box center [677, 519] width 399 height 43
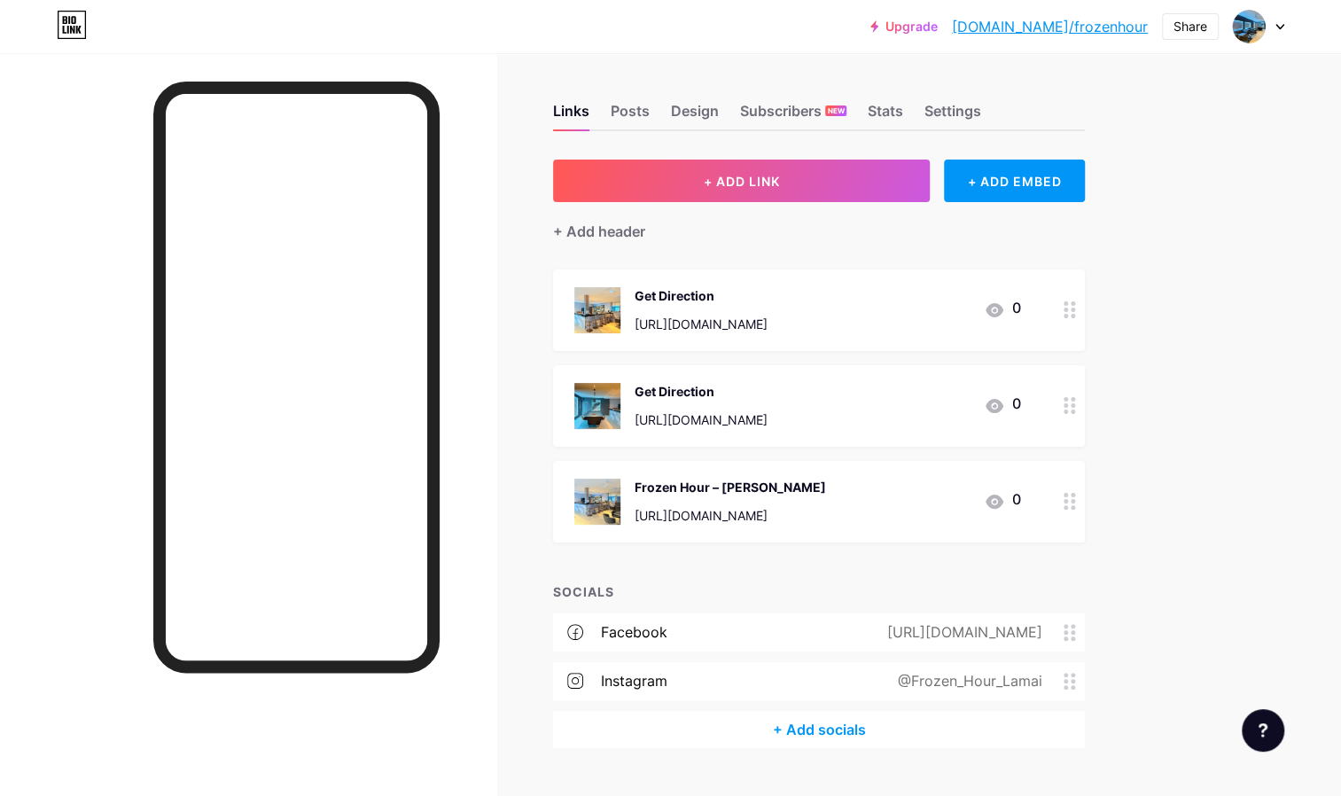
click at [1070, 323] on div at bounding box center [1069, 310] width 30 height 82
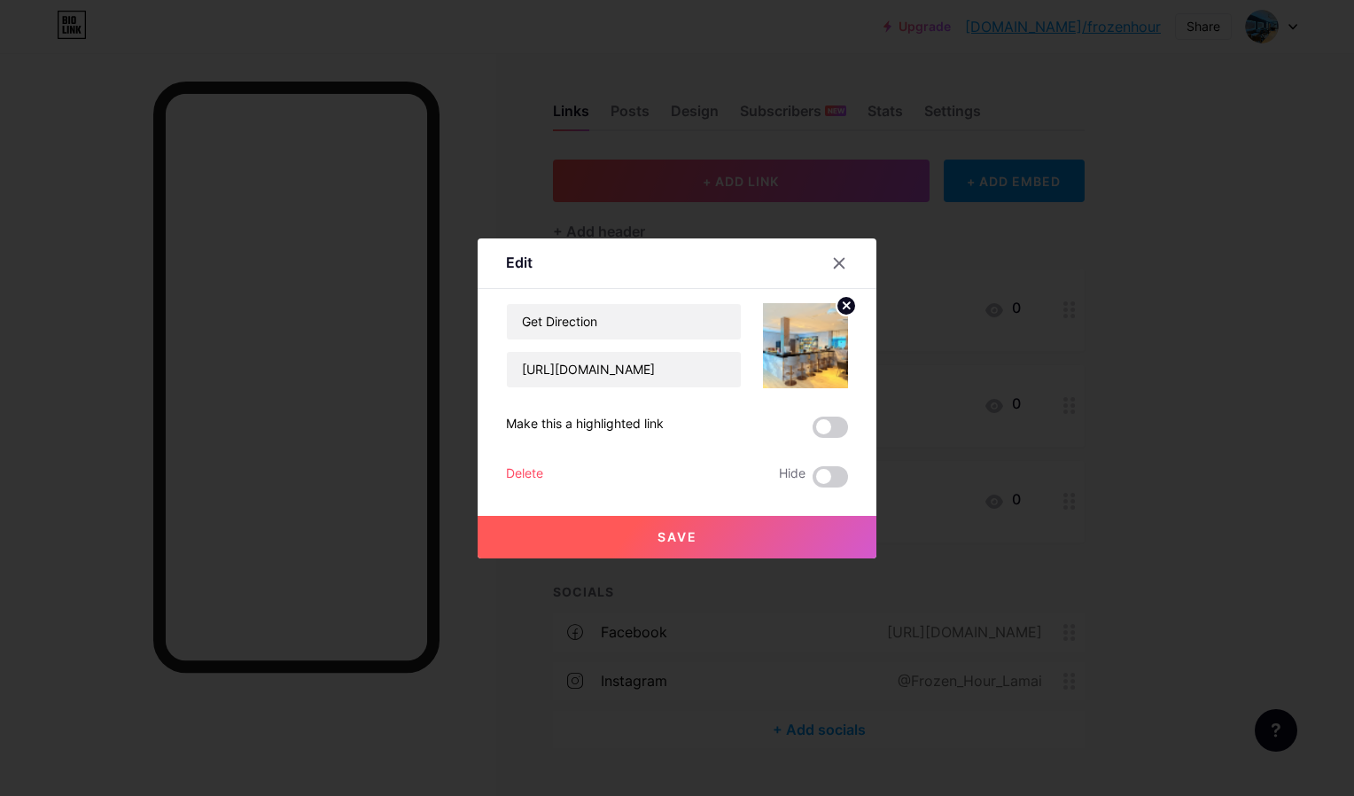
click at [514, 474] on div "Delete" at bounding box center [524, 476] width 37 height 21
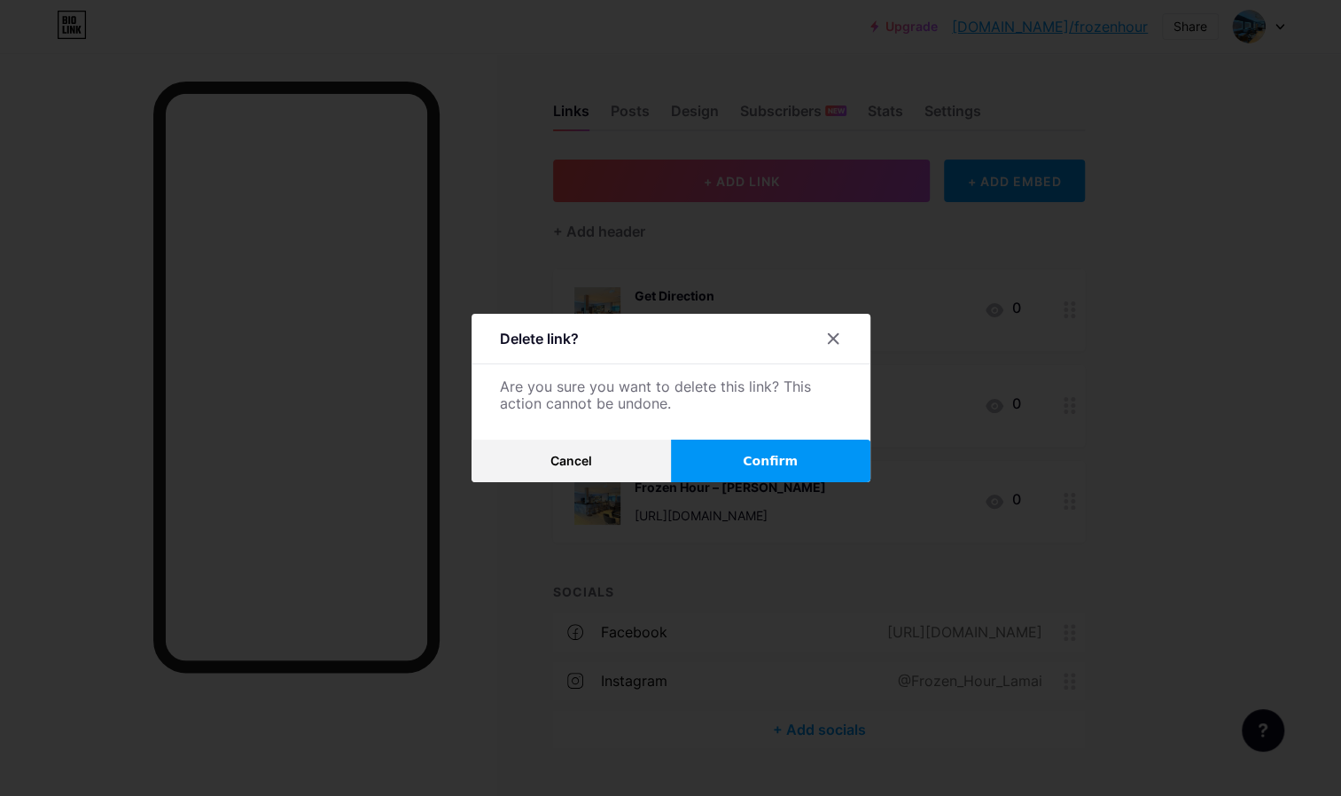
click at [776, 440] on button "Confirm" at bounding box center [770, 461] width 199 height 43
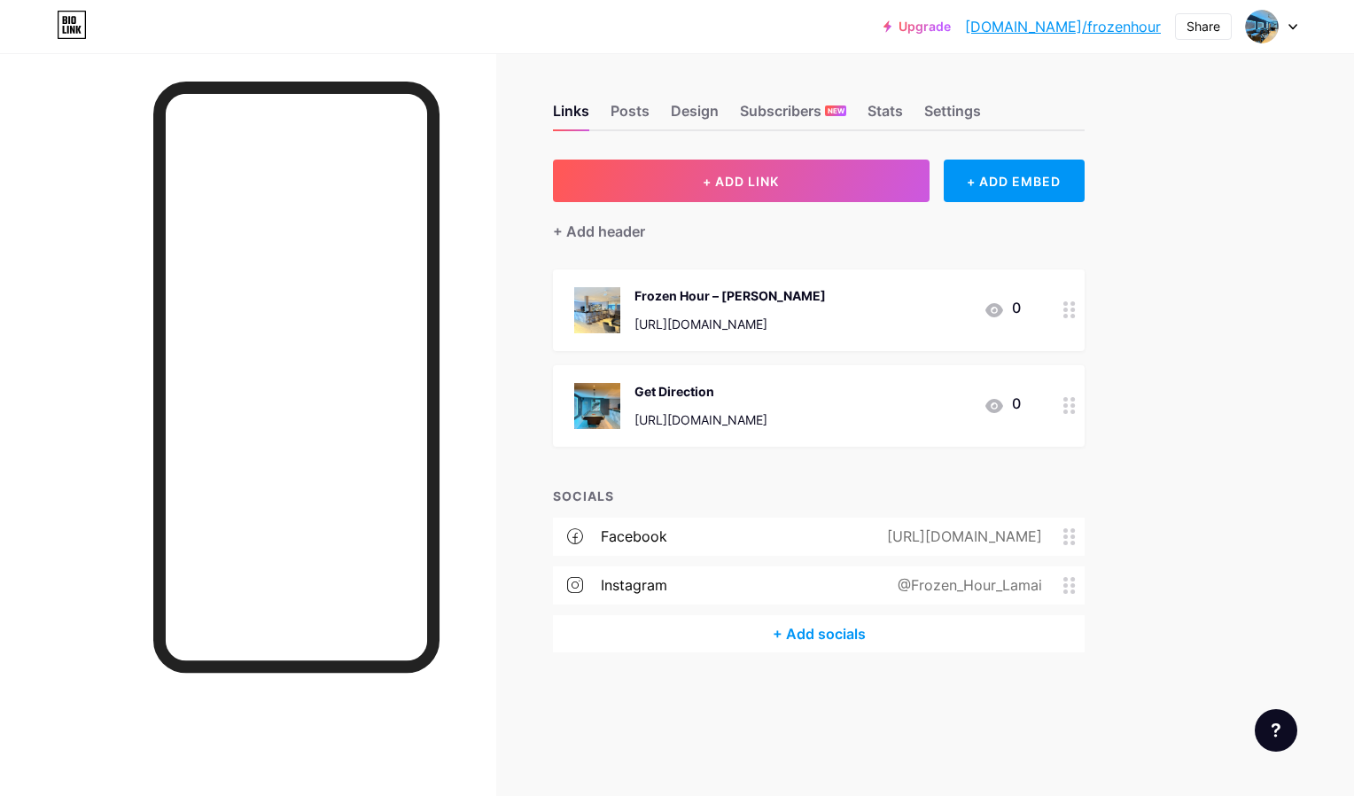
click at [1118, 382] on div "Links Posts Design Subscribers NEW Stats Settings + ADD LINK + ADD EMBED + Add …" at bounding box center [579, 397] width 1159 height 688
click at [949, 106] on div "Settings" at bounding box center [952, 116] width 57 height 27
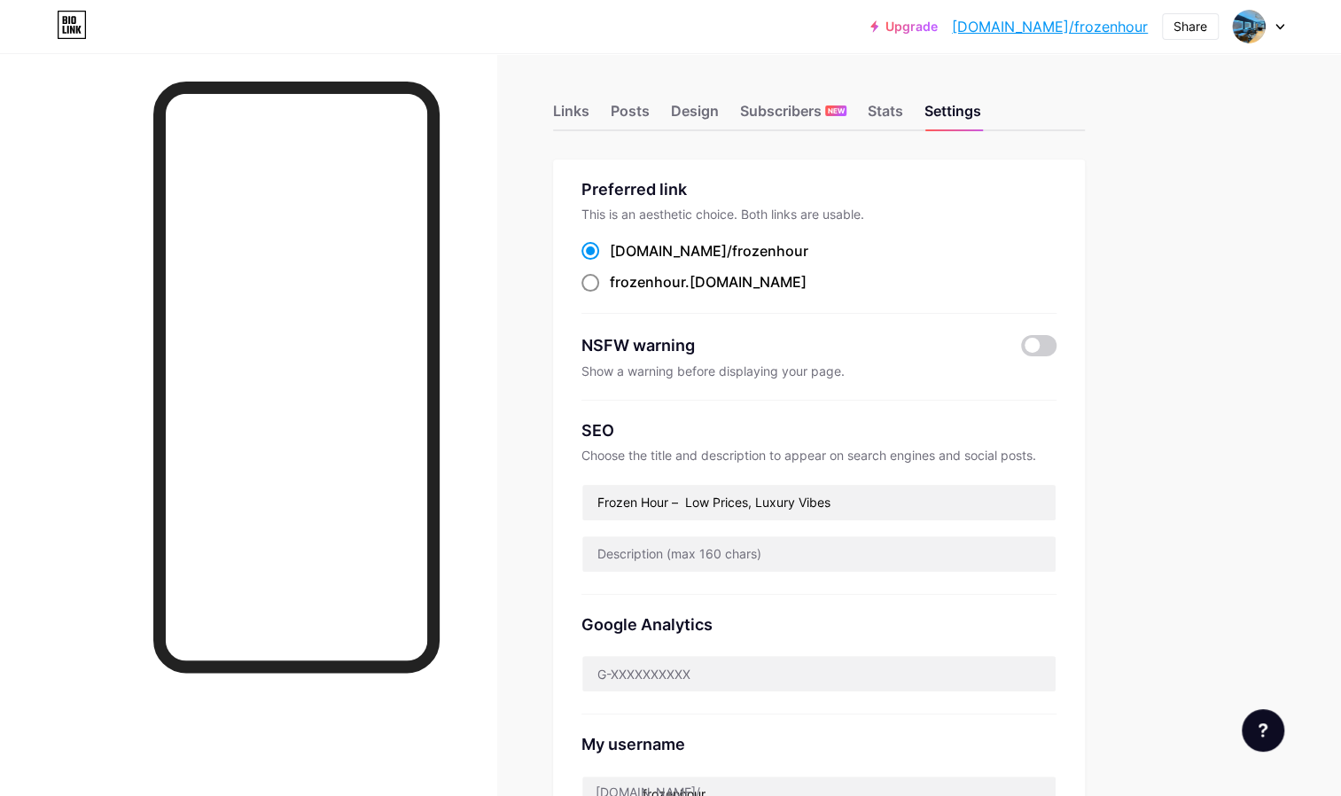
click at [700, 282] on div "frozenhour .[DOMAIN_NAME]" at bounding box center [708, 282] width 197 height 16
click at [621, 291] on input "frozenhour .[DOMAIN_NAME]" at bounding box center [616, 297] width 12 height 12
radio input "true"
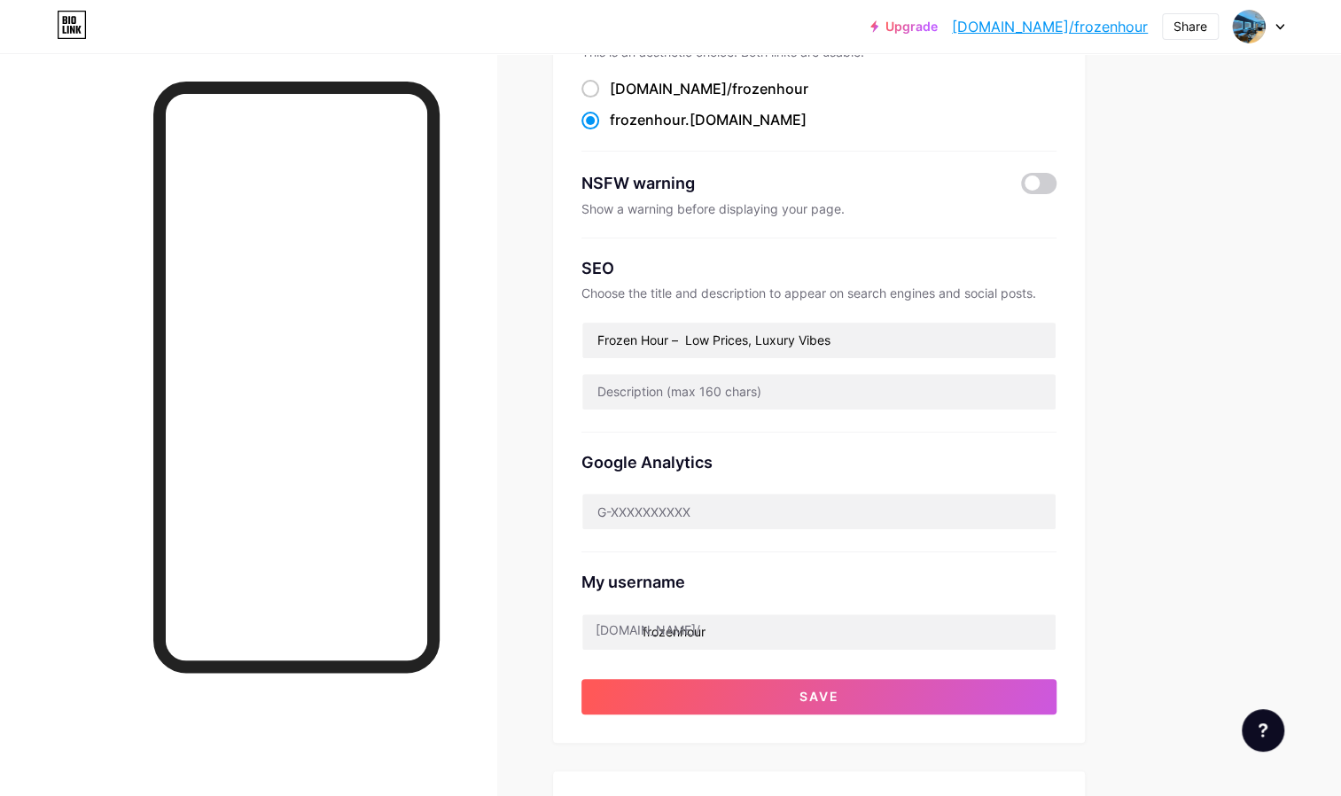
scroll to position [163, 0]
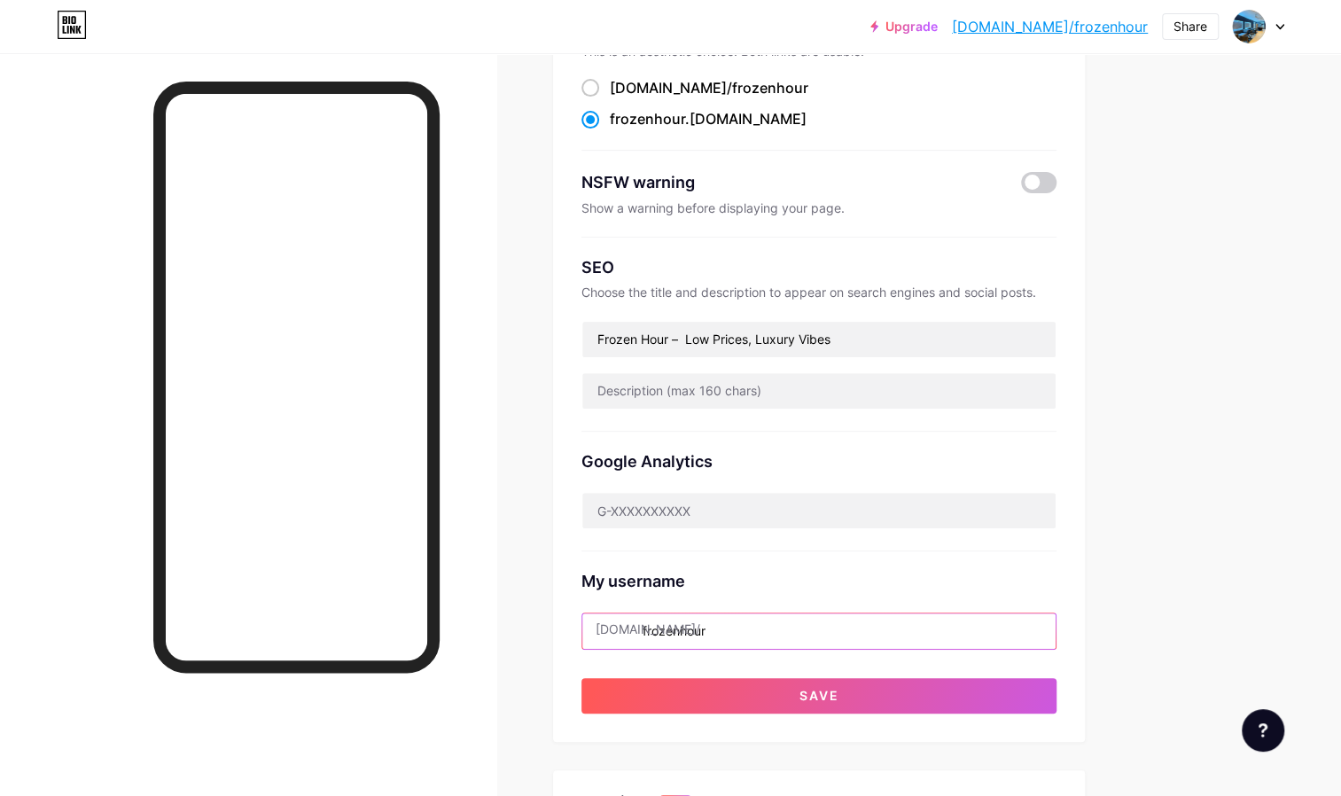
click at [737, 628] on input "frozenhour" at bounding box center [818, 630] width 473 height 35
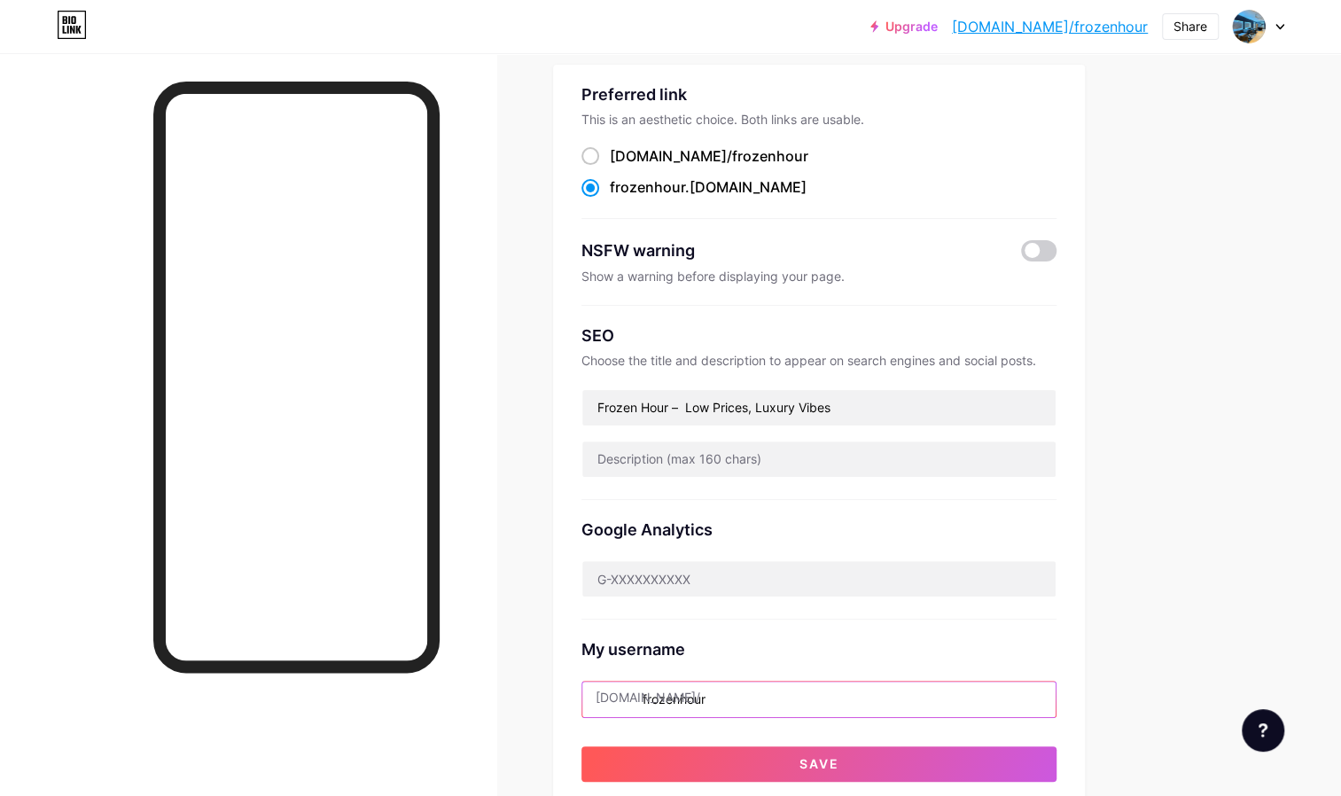
scroll to position [96, 0]
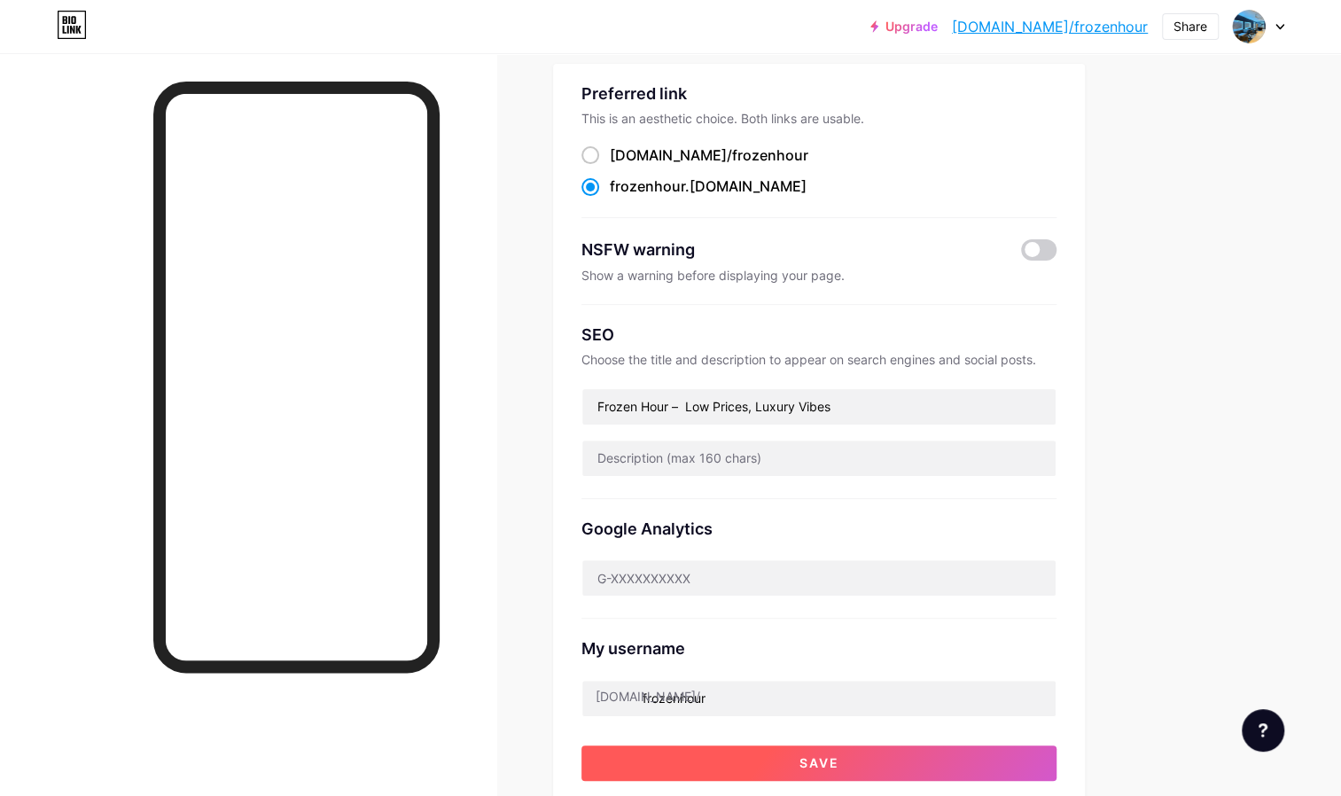
click at [741, 757] on button "Save" at bounding box center [818, 762] width 475 height 35
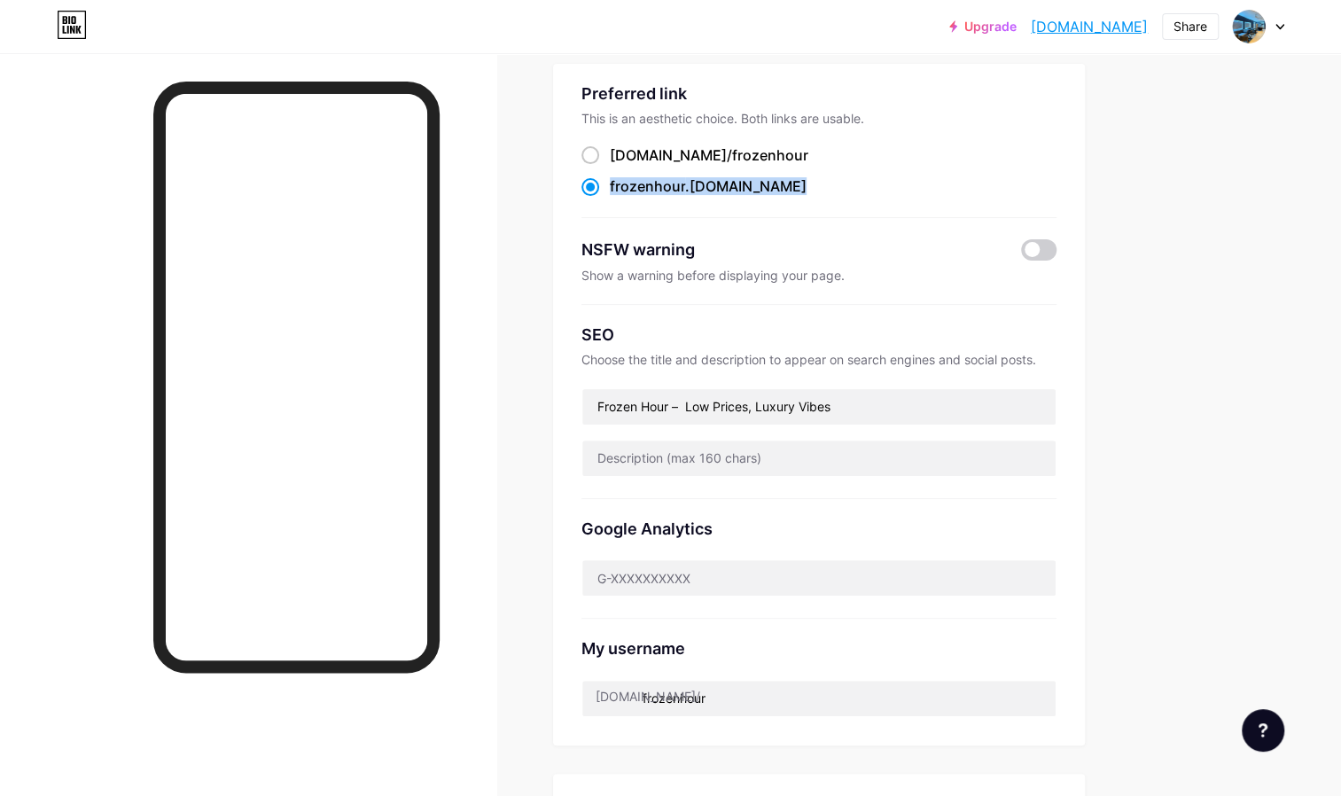
drag, startPoint x: 744, startPoint y: 188, endPoint x: 611, endPoint y: 191, distance: 133.0
click at [611, 191] on div "frozenhour .[DOMAIN_NAME]" at bounding box center [818, 186] width 475 height 17
copy label "frozenhour .[DOMAIN_NAME]"
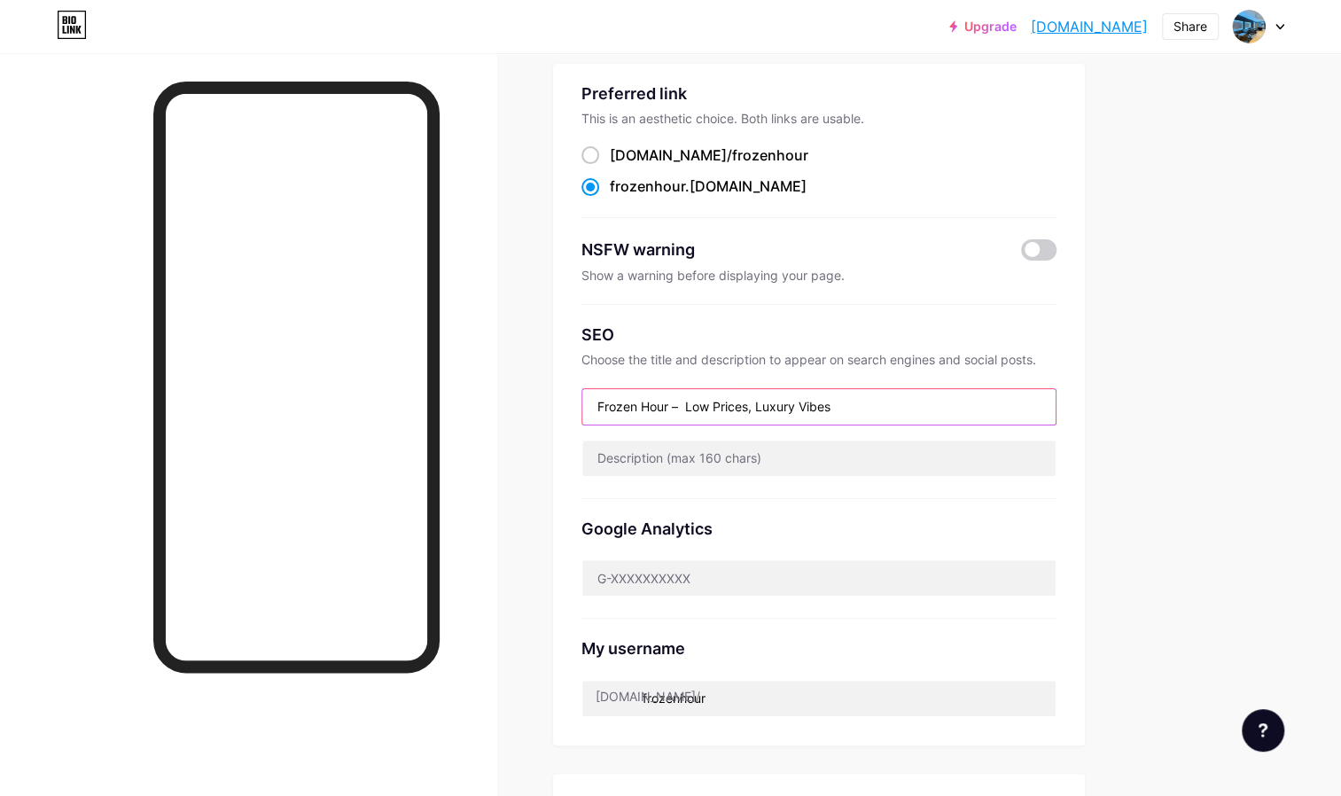
click at [767, 401] on input "Frozen Hour – Low Prices, Luxury Vibes" at bounding box center [818, 406] width 473 height 35
click at [813, 408] on input "Frozen Hour – Low Prices, Luxury Vibes" at bounding box center [818, 406] width 473 height 35
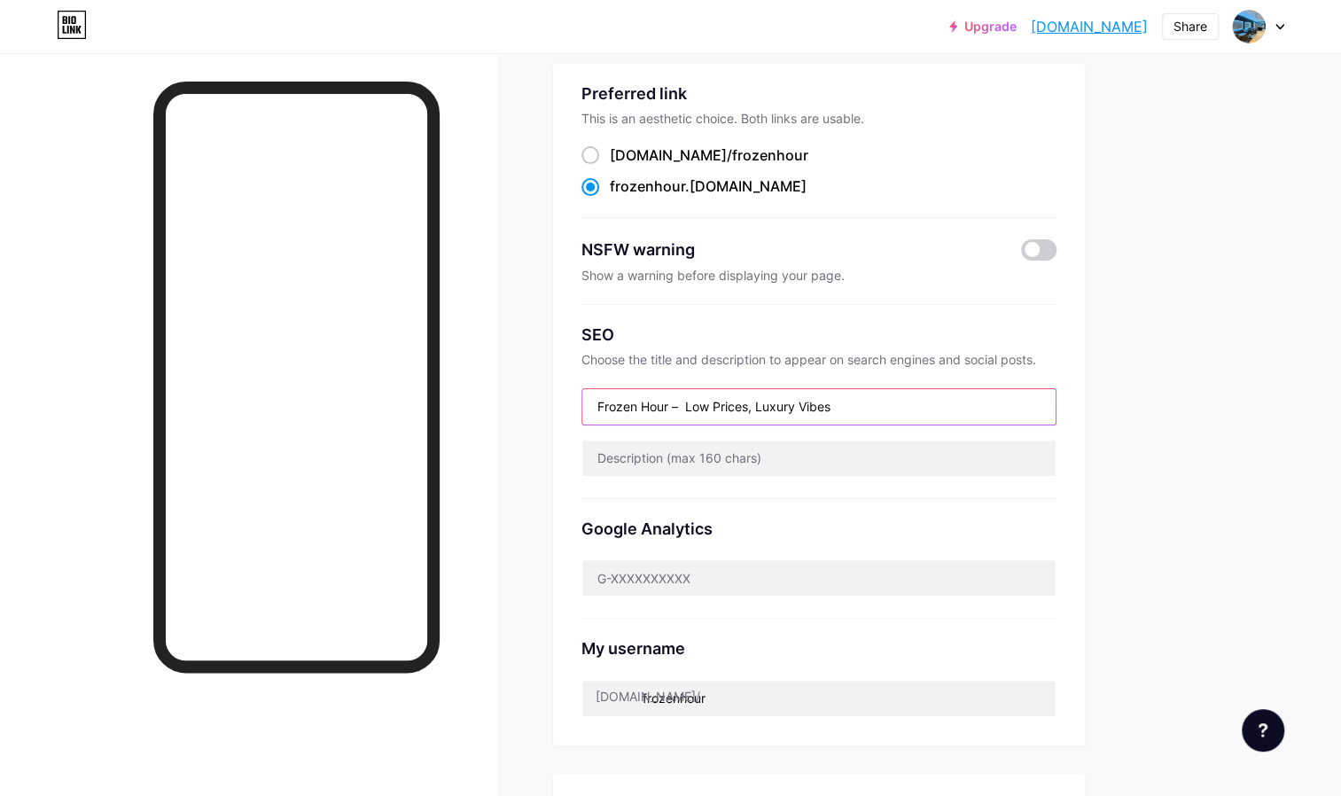
click at [842, 402] on input "Frozen Hour – Low Prices, Luxury Vibes" at bounding box center [818, 406] width 473 height 35
drag, startPoint x: 751, startPoint y: 154, endPoint x: 604, endPoint y: 152, distance: 146.2
click at [604, 152] on div "[DOMAIN_NAME]/ frozenhour" at bounding box center [818, 155] width 475 height 17
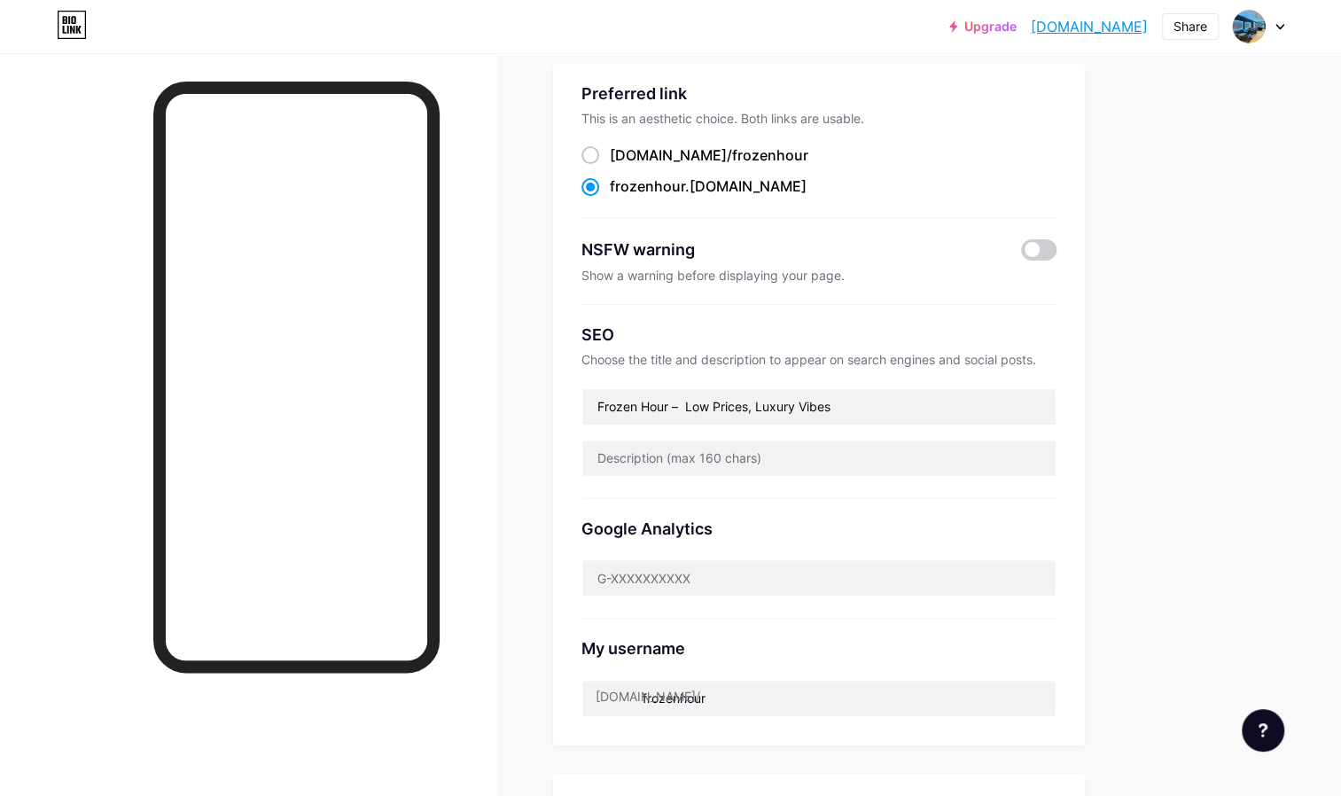
copy label "[DOMAIN_NAME]/ frozenhour"
click at [829, 352] on div "Choose the title and description to appear on search engines and social posts." at bounding box center [818, 359] width 475 height 15
click at [686, 255] on div "NSFW warning" at bounding box center [788, 250] width 414 height 19
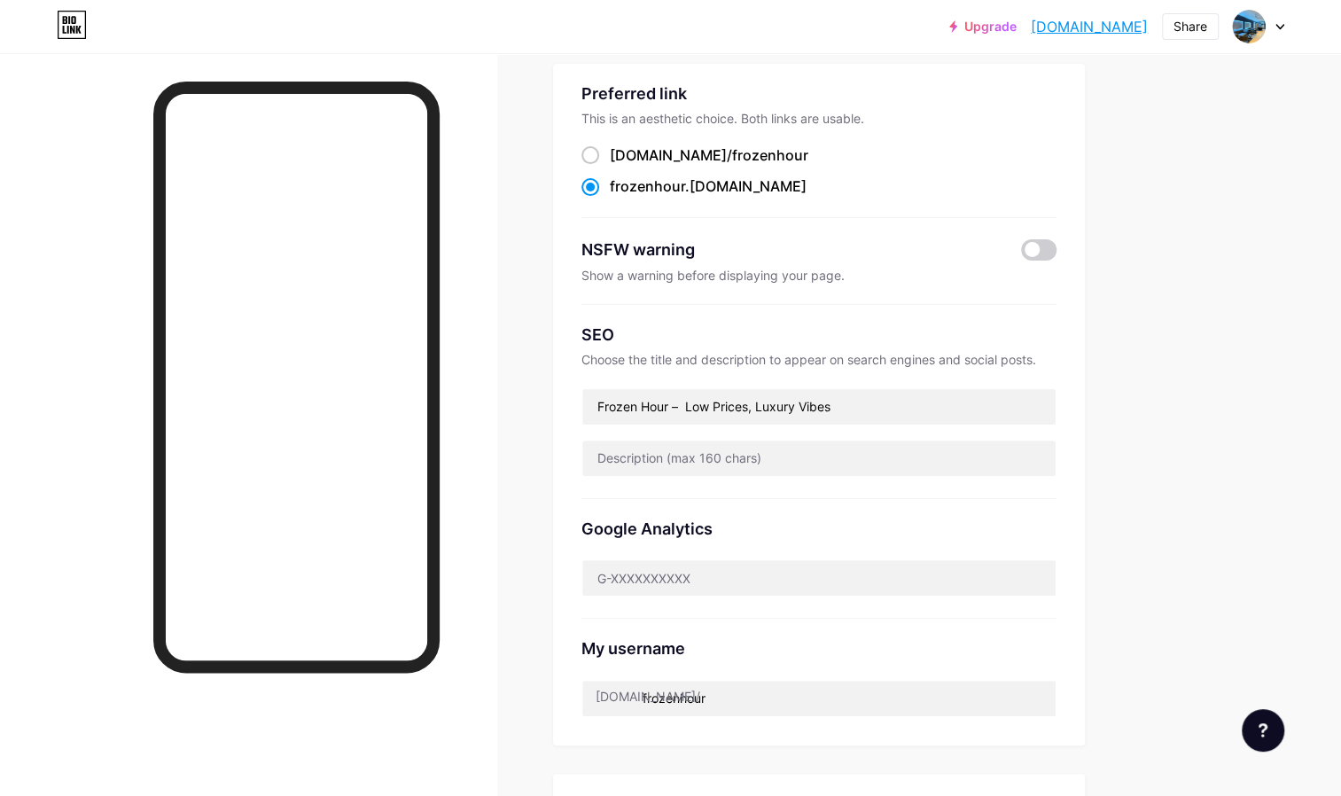
drag, startPoint x: 686, startPoint y: 255, endPoint x: 685, endPoint y: 269, distance: 14.2
click at [685, 269] on div "Show a warning before displaying your page." at bounding box center [818, 275] width 475 height 15
